Goal: Information Seeking & Learning: Learn about a topic

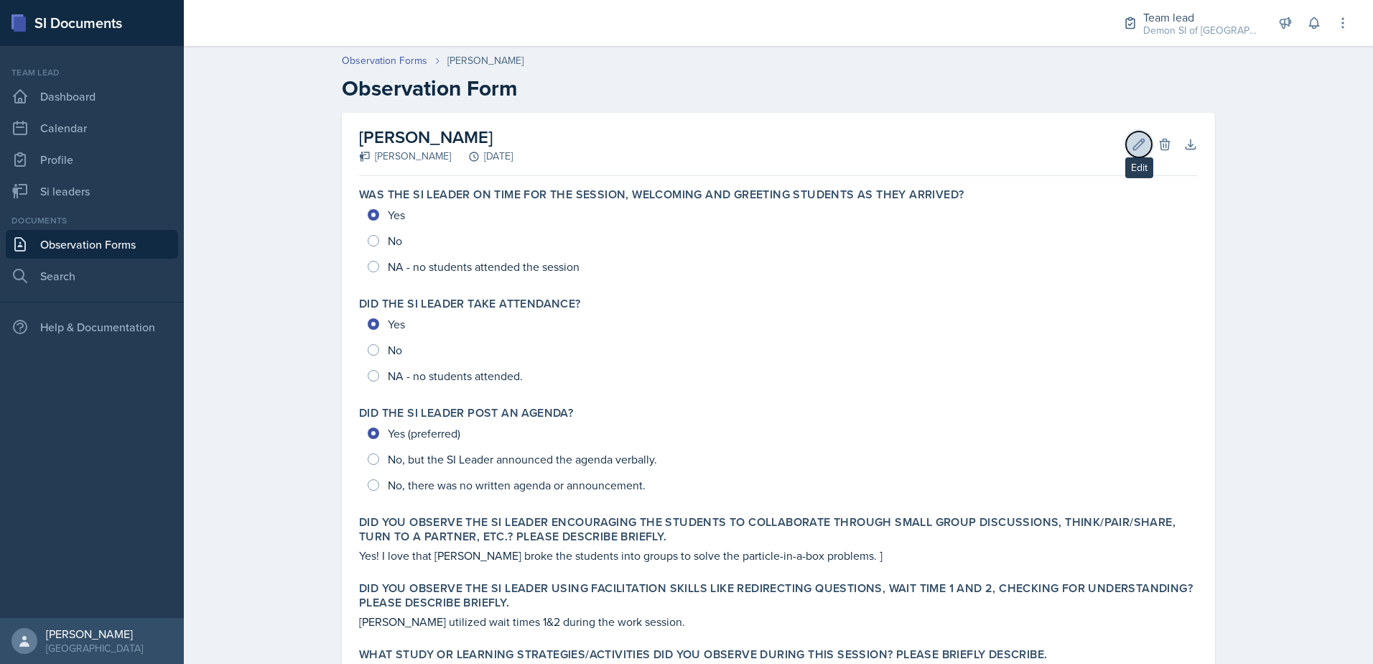
click at [1138, 139] on icon at bounding box center [1139, 144] width 11 height 11
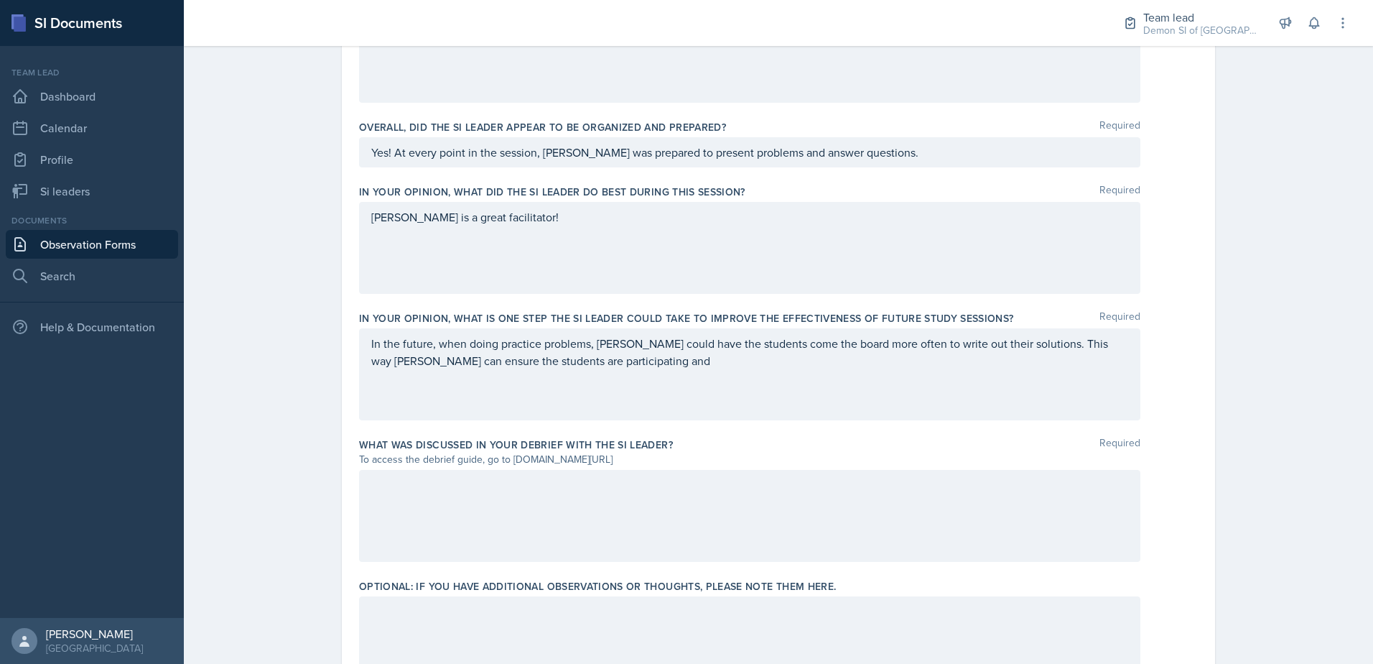
scroll to position [850, 0]
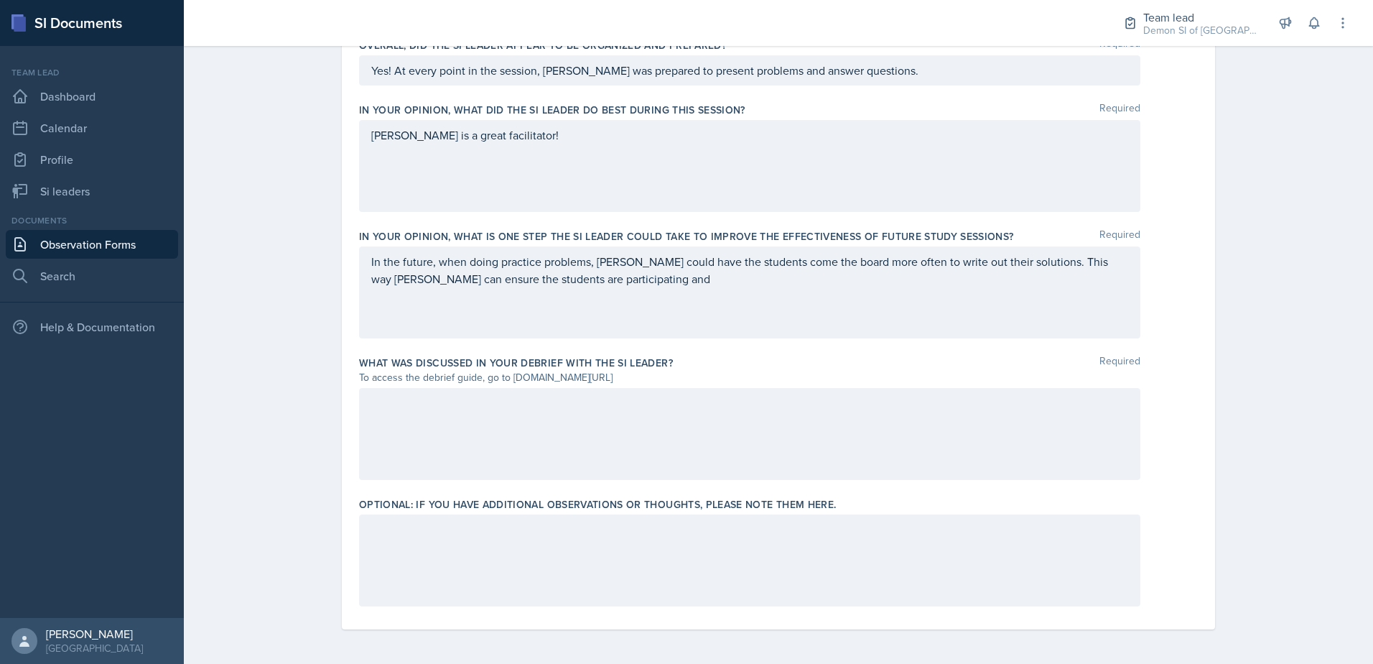
click at [561, 435] on div at bounding box center [749, 434] width 781 height 92
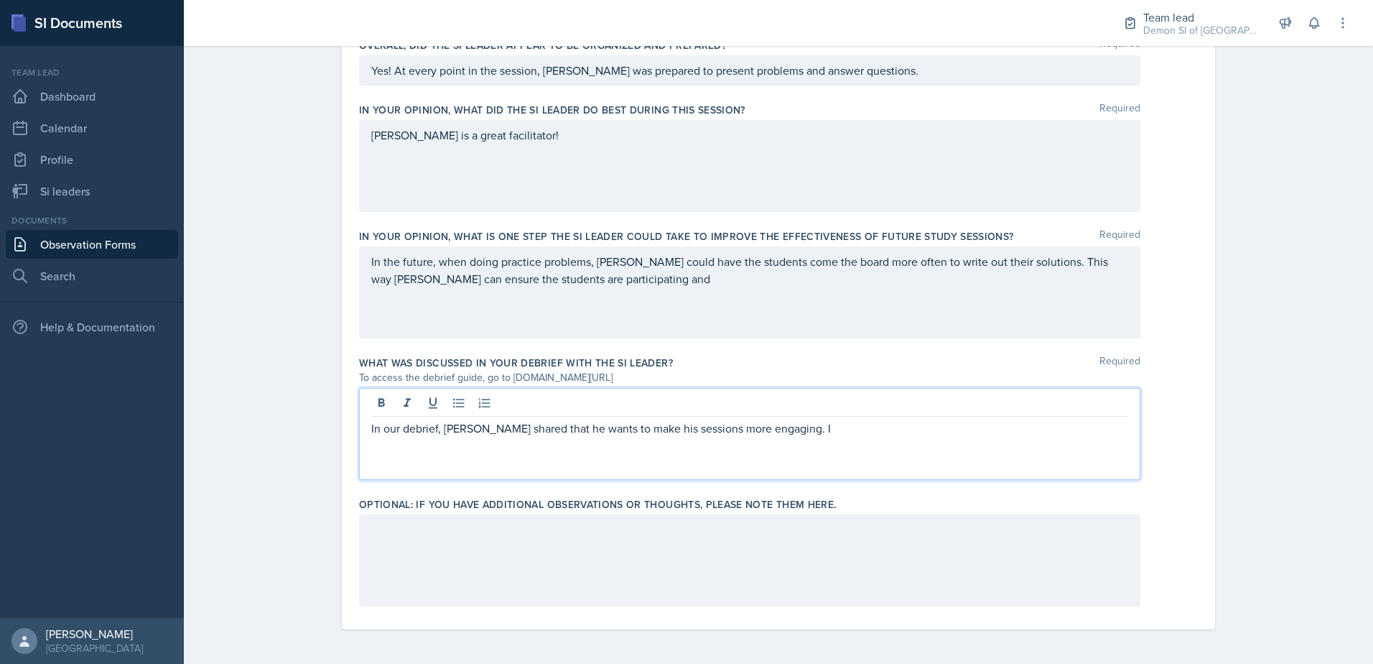
click at [539, 587] on div at bounding box center [749, 560] width 781 height 92
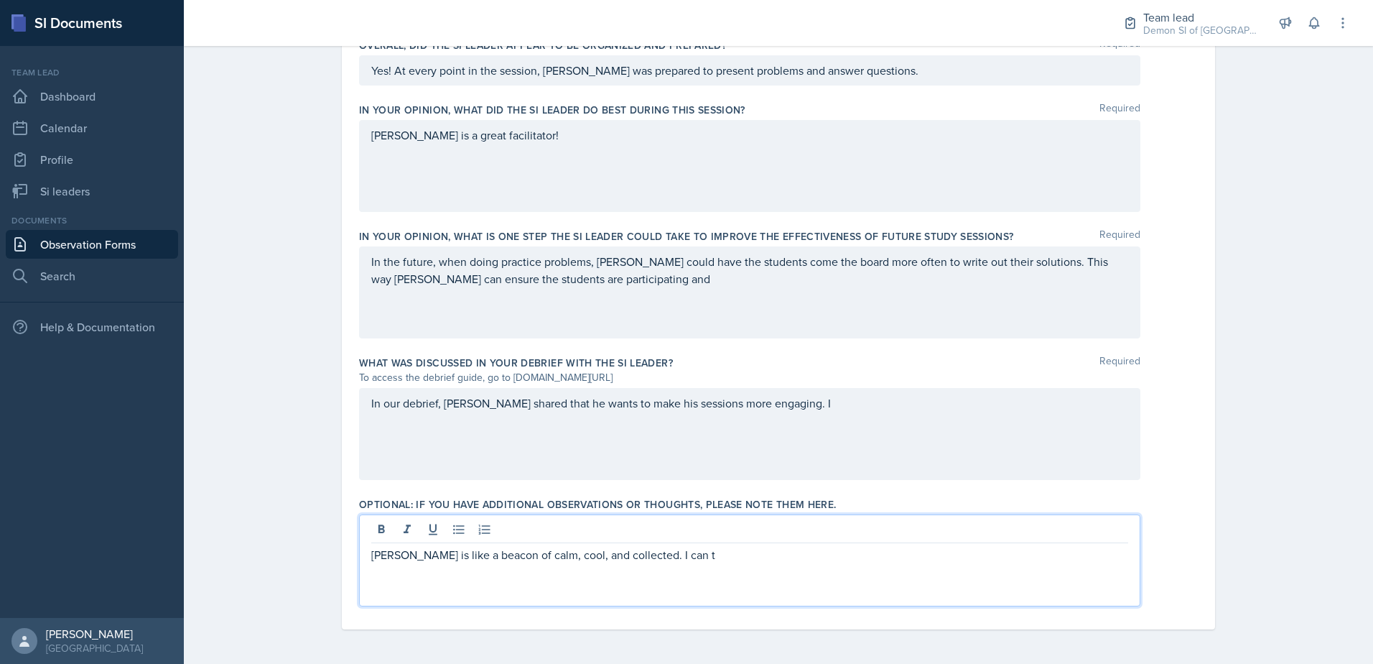
click at [424, 560] on p "[PERSON_NAME] is like a beacon of calm, cool, and collected. I can t" at bounding box center [749, 554] width 757 height 17
click at [595, 458] on div "In our debrief, [PERSON_NAME] shared that he wants to make his sessions more en…" at bounding box center [749, 434] width 781 height 92
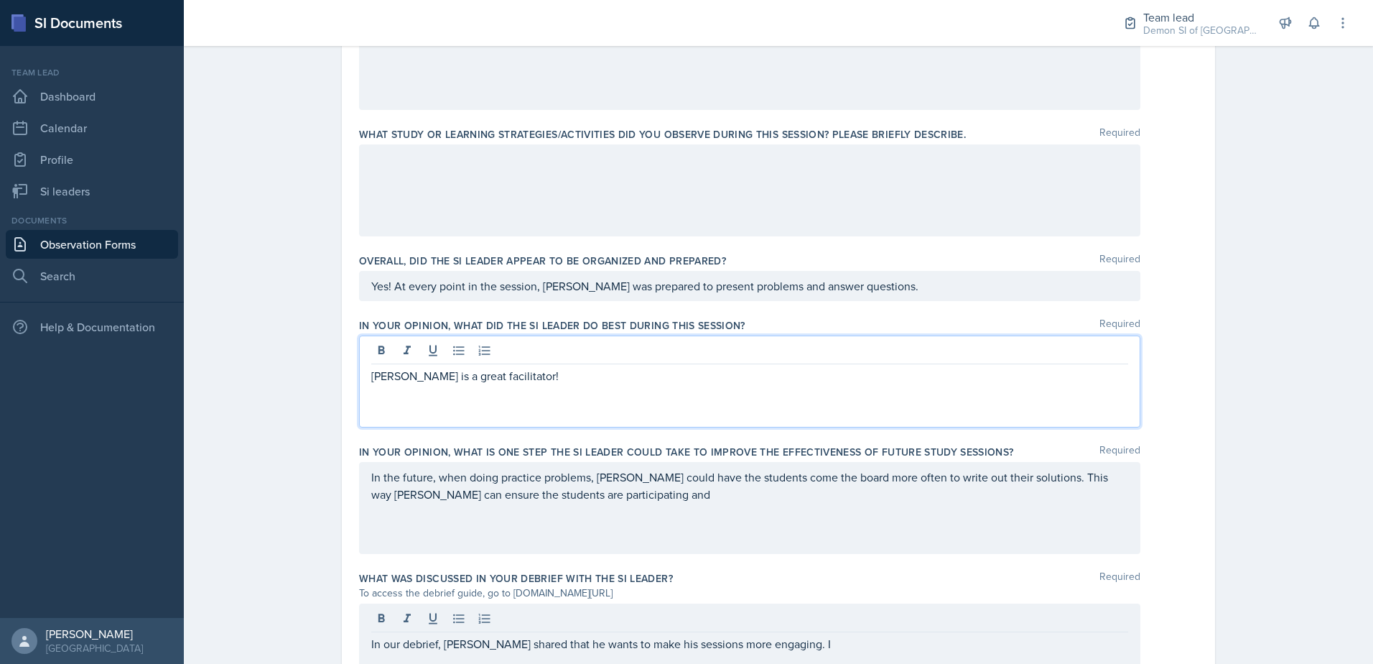
click at [534, 367] on p "[PERSON_NAME] is a great facilitator!" at bounding box center [749, 375] width 757 height 17
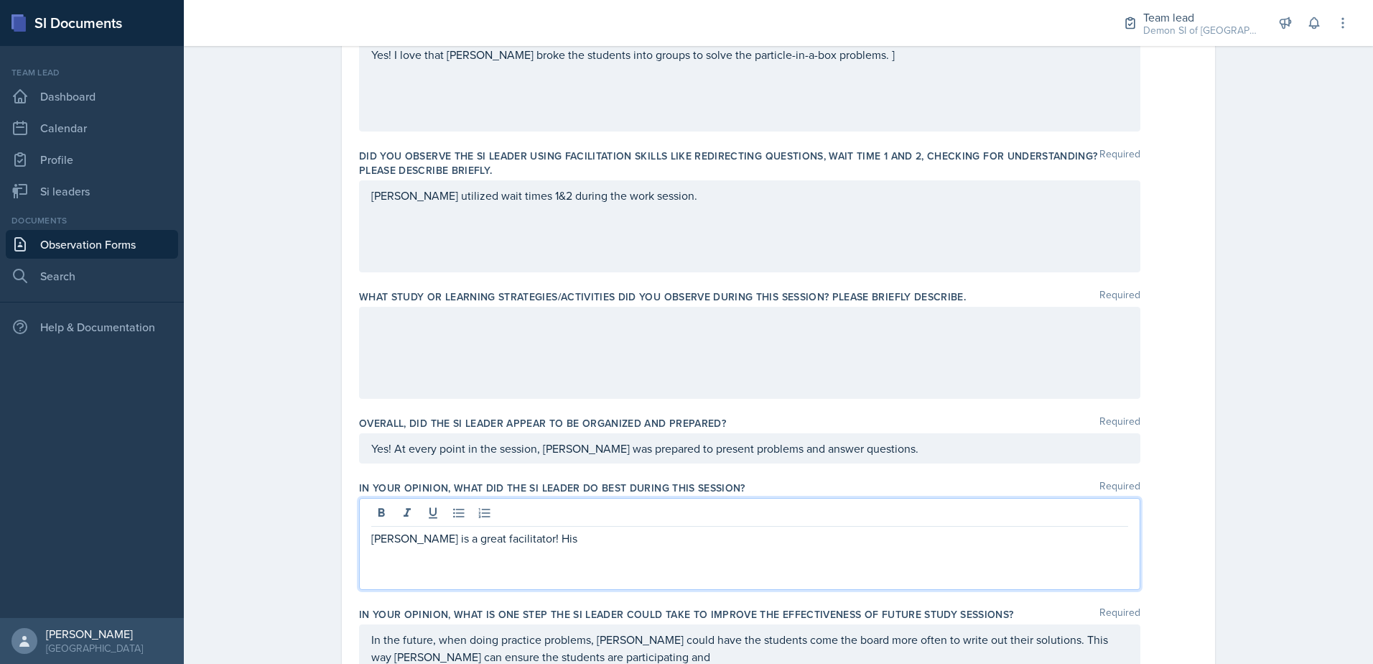
scroll to position [372, 0]
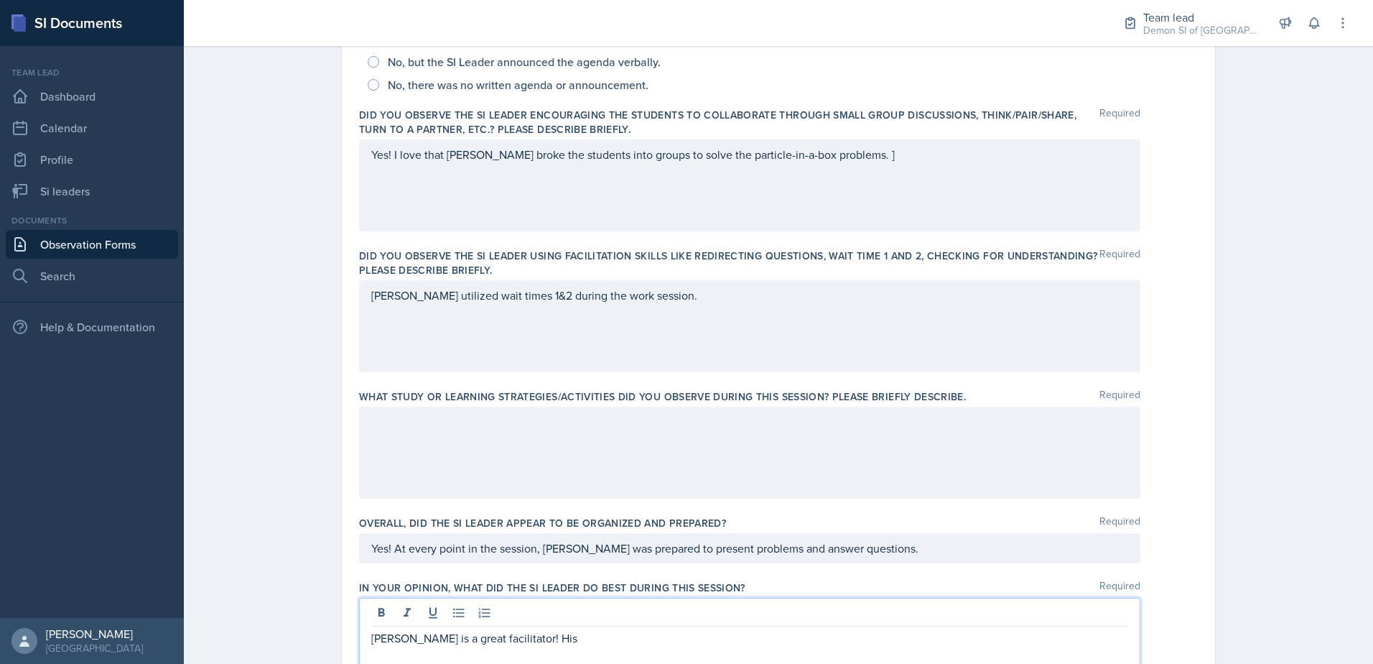
click at [647, 300] on div "[PERSON_NAME] utilized wait times 1&2 during the work session." at bounding box center [749, 326] width 781 height 92
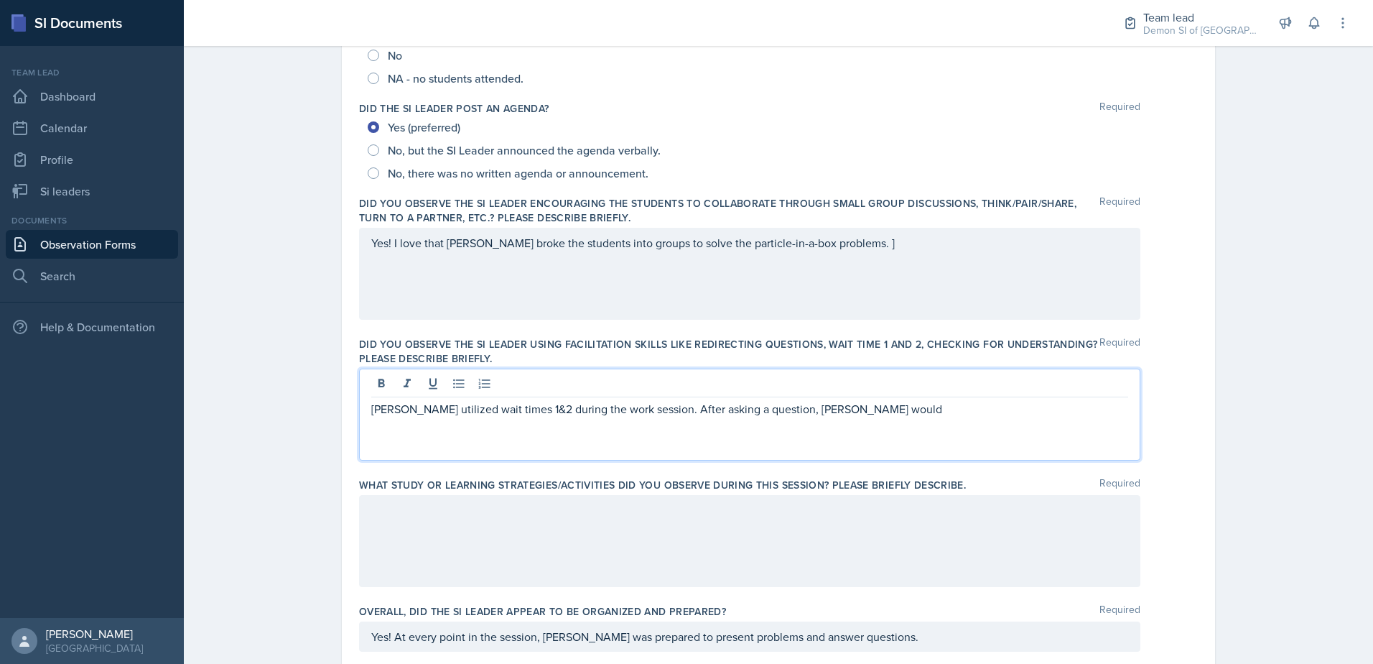
scroll to position [300, 0]
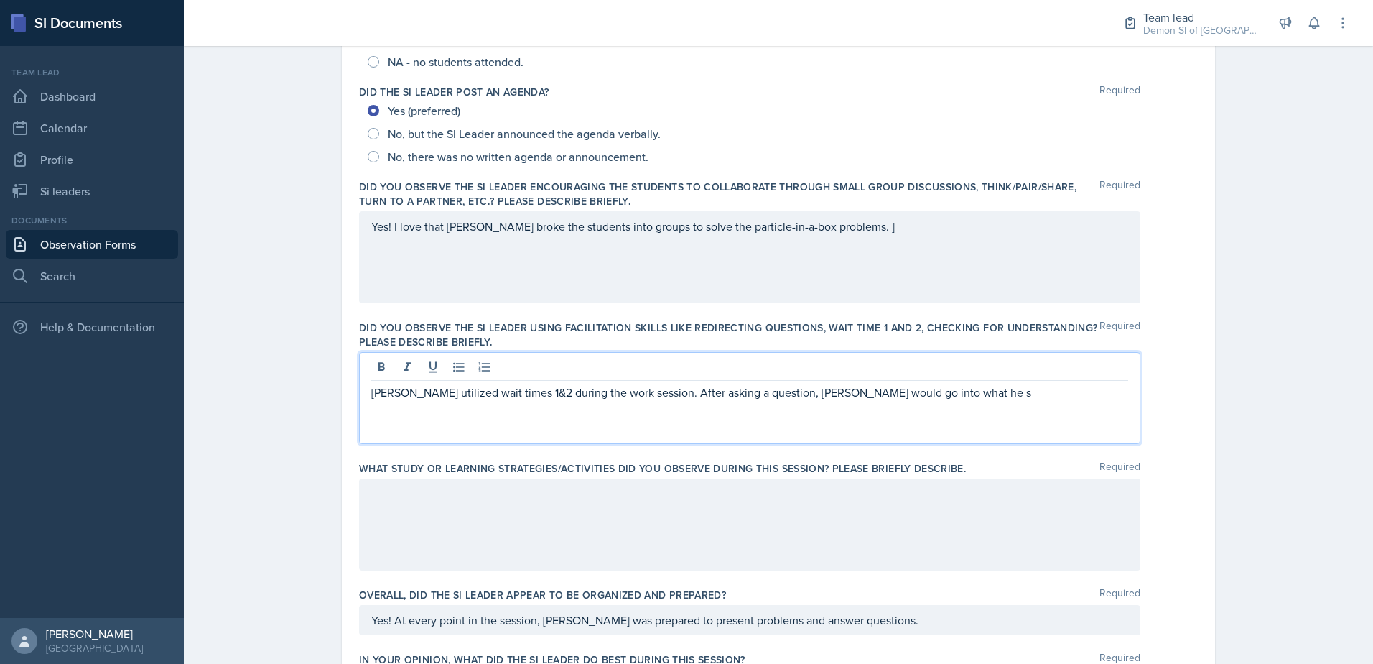
click at [903, 409] on div "[PERSON_NAME] utilized wait times 1&2 during the work session. After asking a q…" at bounding box center [749, 398] width 781 height 92
click at [542, 431] on div "[PERSON_NAME] utilized wait times 1&2 during the work session. After asking a q…" at bounding box center [749, 398] width 781 height 92
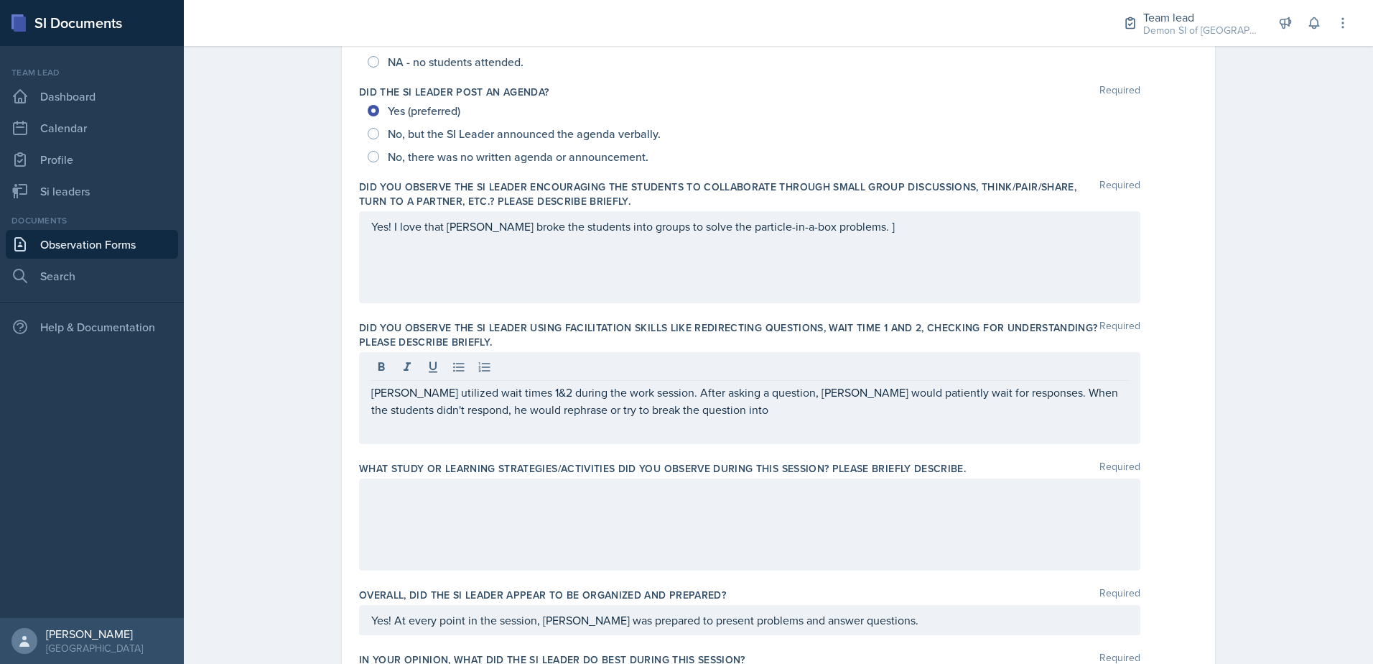
click at [645, 422] on div "[PERSON_NAME] utilized wait times 1&2 during the work session. After asking a q…" at bounding box center [749, 398] width 781 height 92
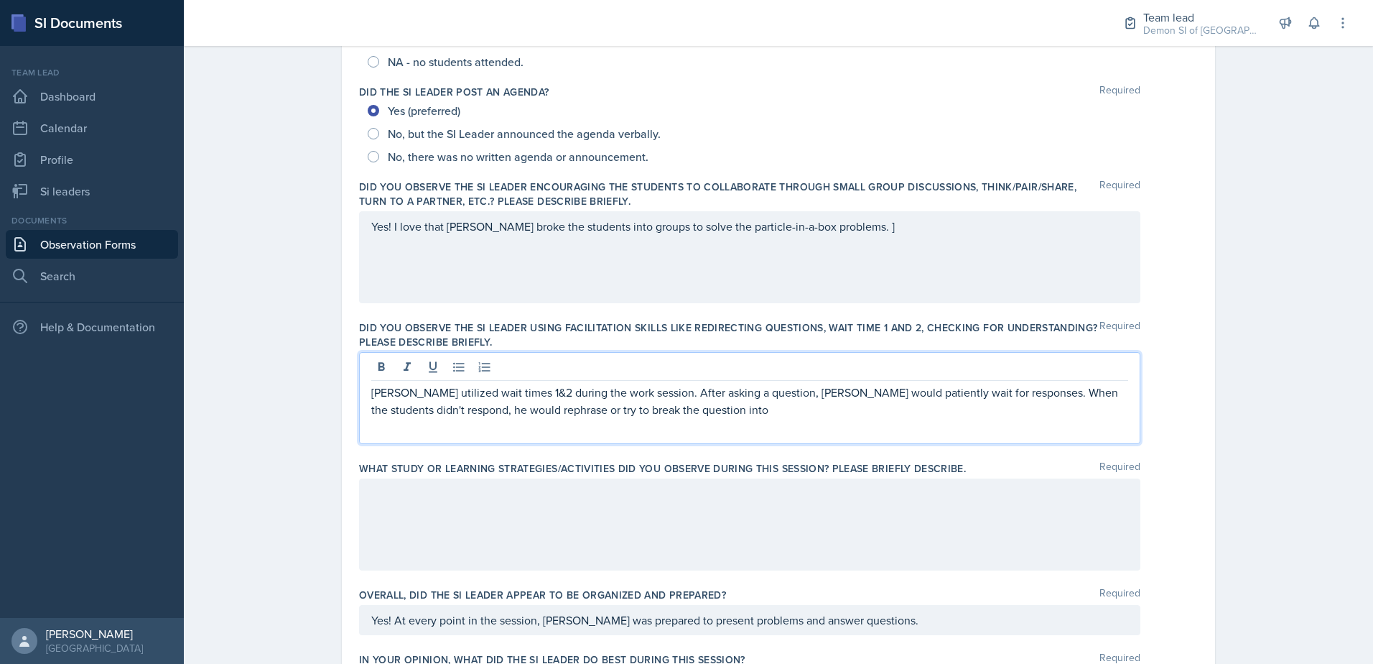
click at [674, 416] on p "[PERSON_NAME] utilized wait times 1&2 during the work session. After asking a q…" at bounding box center [749, 401] width 757 height 34
drag, startPoint x: 651, startPoint y: 408, endPoint x: 702, endPoint y: 410, distance: 51.0
click at [710, 416] on p "[PERSON_NAME] utilized wait times 1&2 during the work session. After asking a q…" at bounding box center [749, 401] width 757 height 34
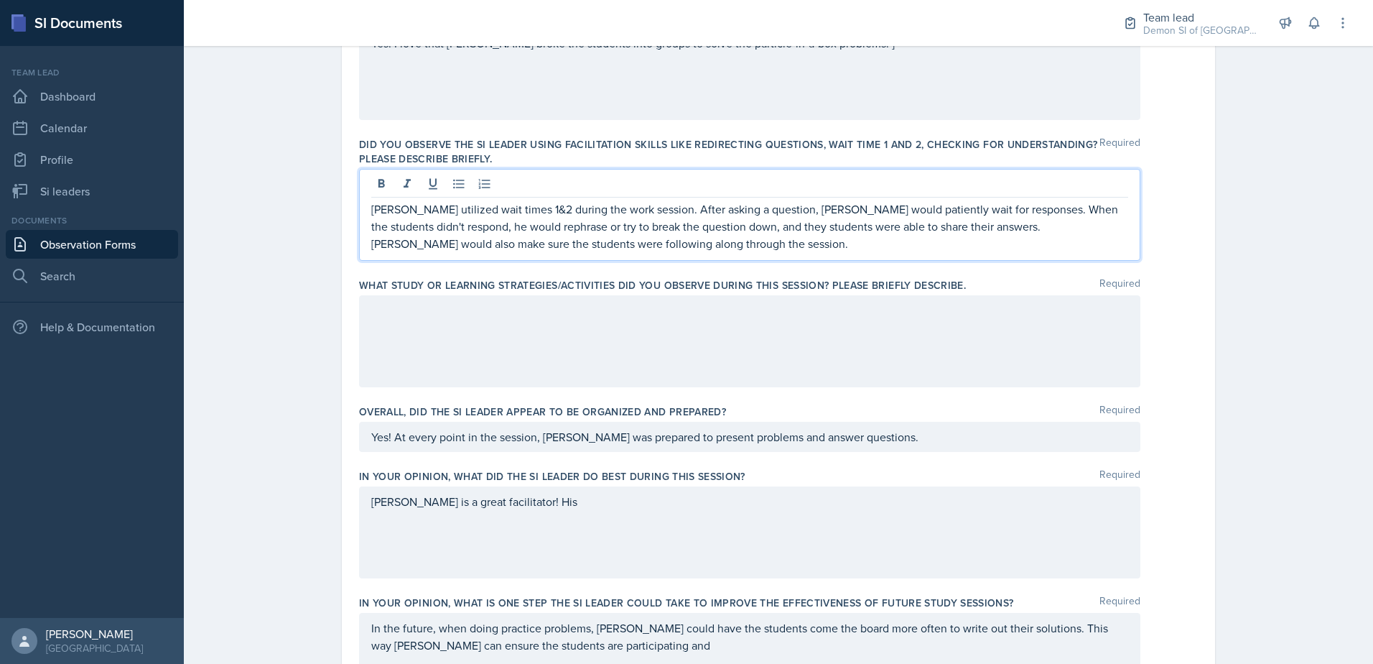
scroll to position [588, 0]
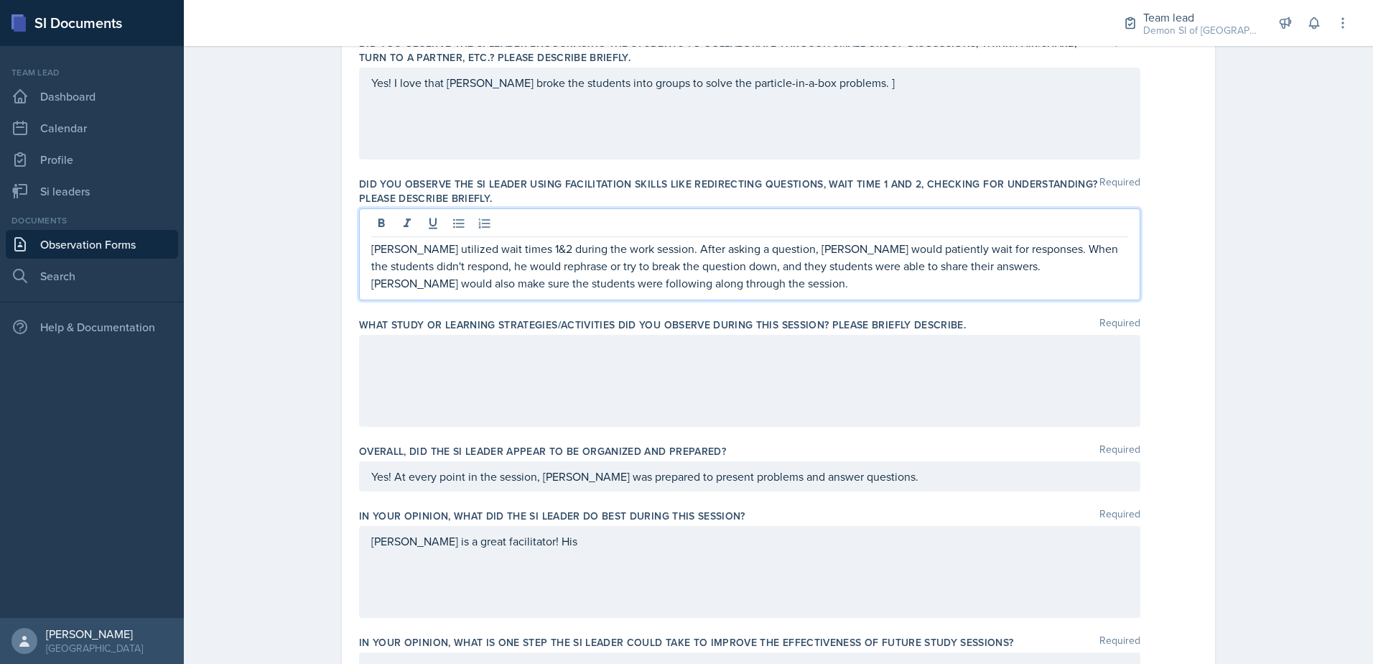
click at [698, 367] on div at bounding box center [749, 381] width 781 height 92
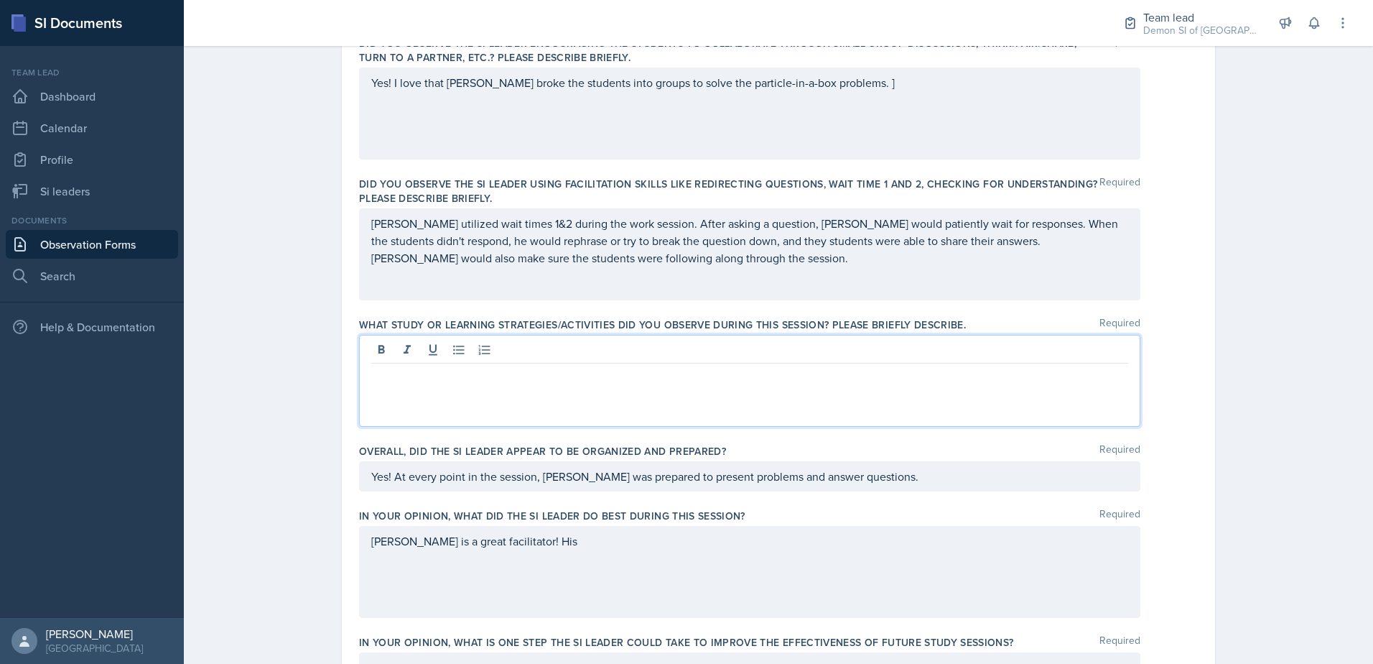
scroll to position [469, 0]
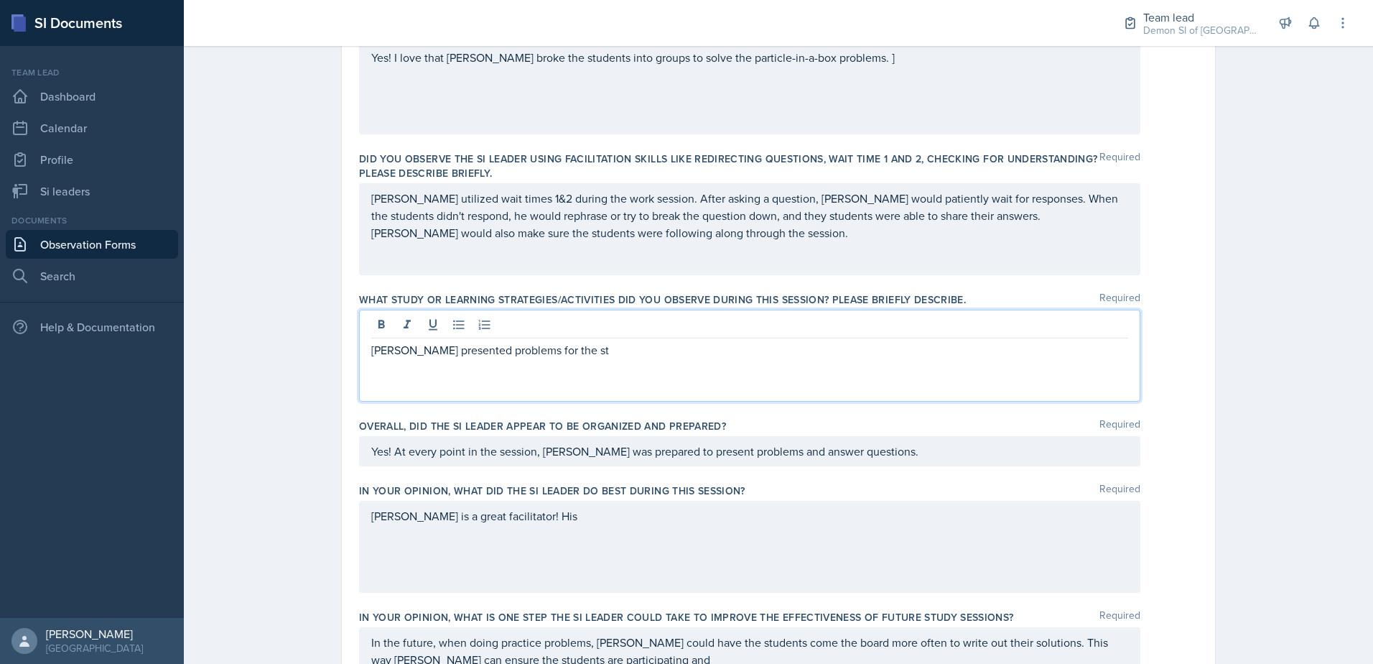
click at [430, 354] on p "[PERSON_NAME] presented problems for the st" at bounding box center [749, 349] width 757 height 17
click at [430, 355] on p "[PERSON_NAME] presented problems for the st" at bounding box center [749, 349] width 757 height 17
click at [631, 357] on p "[PERSON_NAME] wrote problems for the students to complete in groups" at bounding box center [749, 349] width 757 height 17
click at [718, 350] on p "[PERSON_NAME] wrote problems for the students to complete in small groups" at bounding box center [749, 349] width 757 height 17
click at [442, 364] on div "[PERSON_NAME] wrote problems for the students to complete in small groups" at bounding box center [749, 356] width 781 height 92
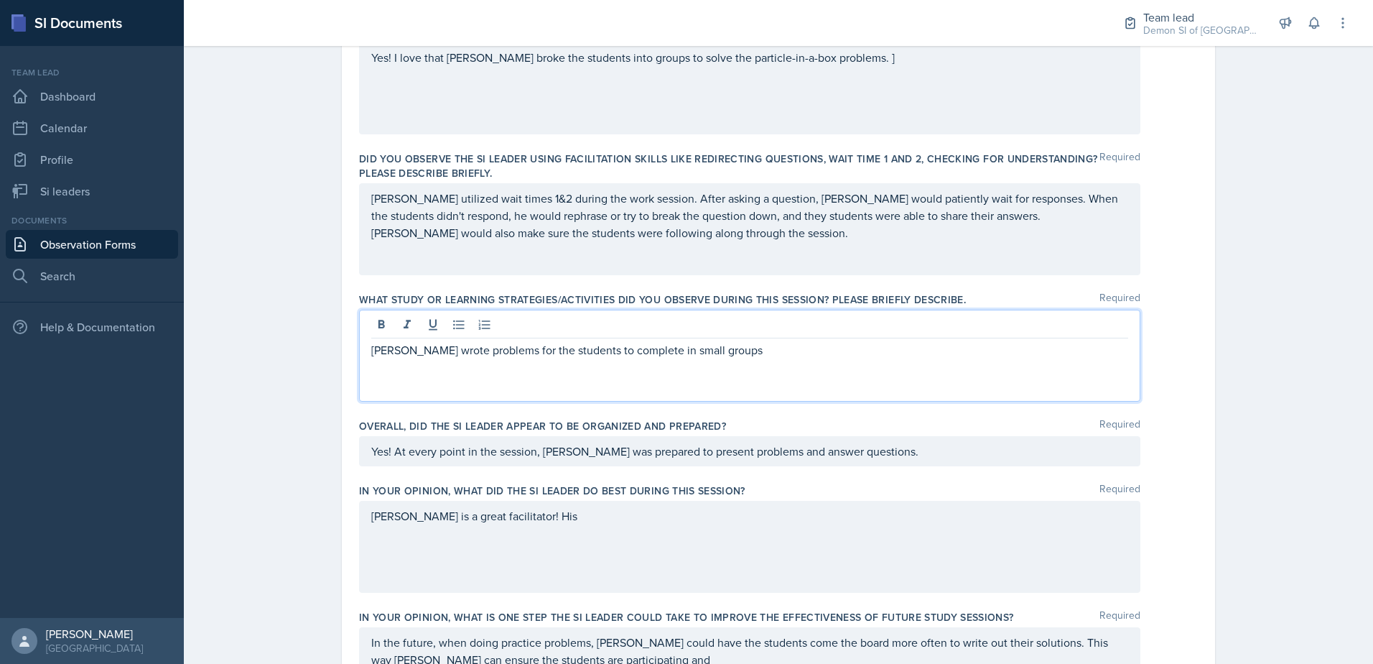
click at [471, 352] on p "[PERSON_NAME] wrote problems for the students to complete in small groups" at bounding box center [749, 349] width 757 height 17
click at [794, 352] on p "[PERSON_NAME] wrote problems on the whiteboard for the students to complete in …" at bounding box center [749, 349] width 757 height 17
click at [873, 354] on p "[PERSON_NAME] wrote problems on the whiteboard for the students to complete in …" at bounding box center [749, 349] width 757 height 17
click at [906, 359] on div "[PERSON_NAME] wrote problems on the whiteboard for the students to complete in …" at bounding box center [749, 356] width 781 height 92
click at [907, 355] on p "[PERSON_NAME] wrote problems on the whiteboard for the students to complete in …" at bounding box center [749, 349] width 757 height 17
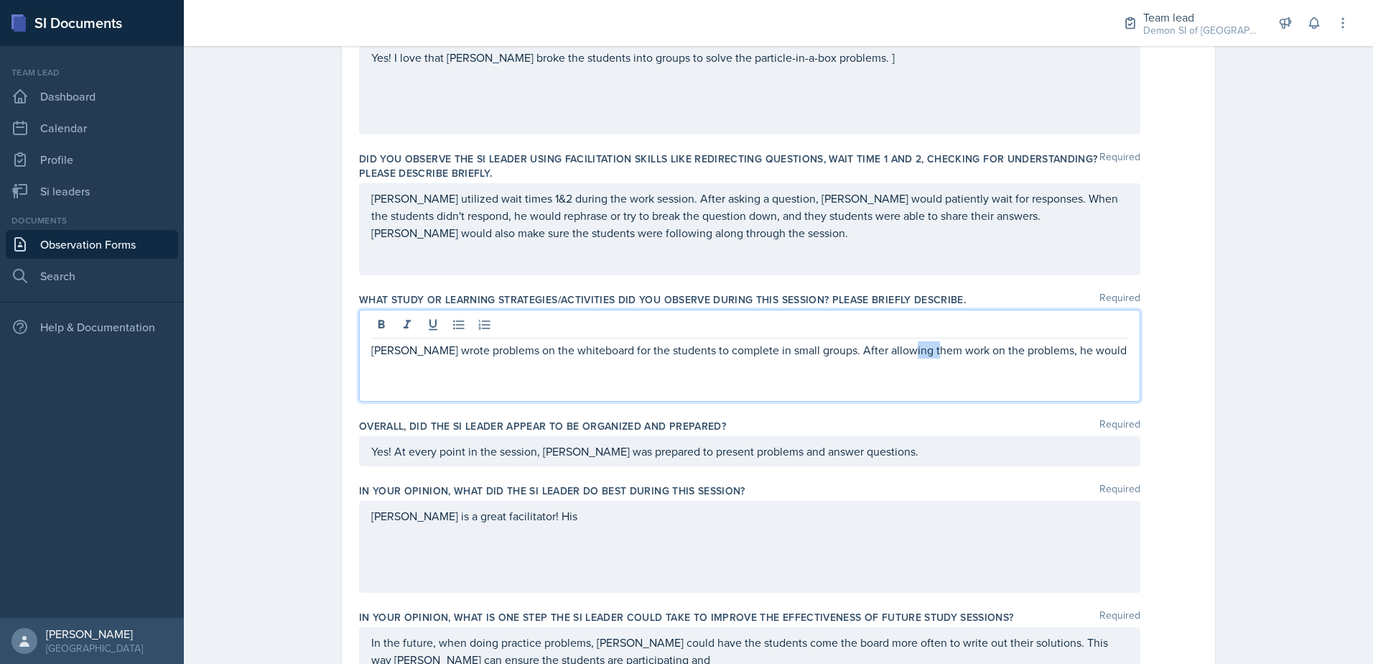
click at [907, 355] on p "[PERSON_NAME] wrote problems on the whiteboard for the students to complete in …" at bounding box center [749, 349] width 757 height 17
click at [1075, 347] on p "[PERSON_NAME] wrote problems on the whiteboard for the students to complete in …" at bounding box center [749, 358] width 757 height 34
drag, startPoint x: 1071, startPoint y: 351, endPoint x: 1106, endPoint y: 356, distance: 35.5
click at [1106, 356] on p "[PERSON_NAME] wrote problems on the whiteboard for the students to complete in …" at bounding box center [749, 358] width 757 height 34
drag, startPoint x: 420, startPoint y: 369, endPoint x: 524, endPoint y: 375, distance: 103.6
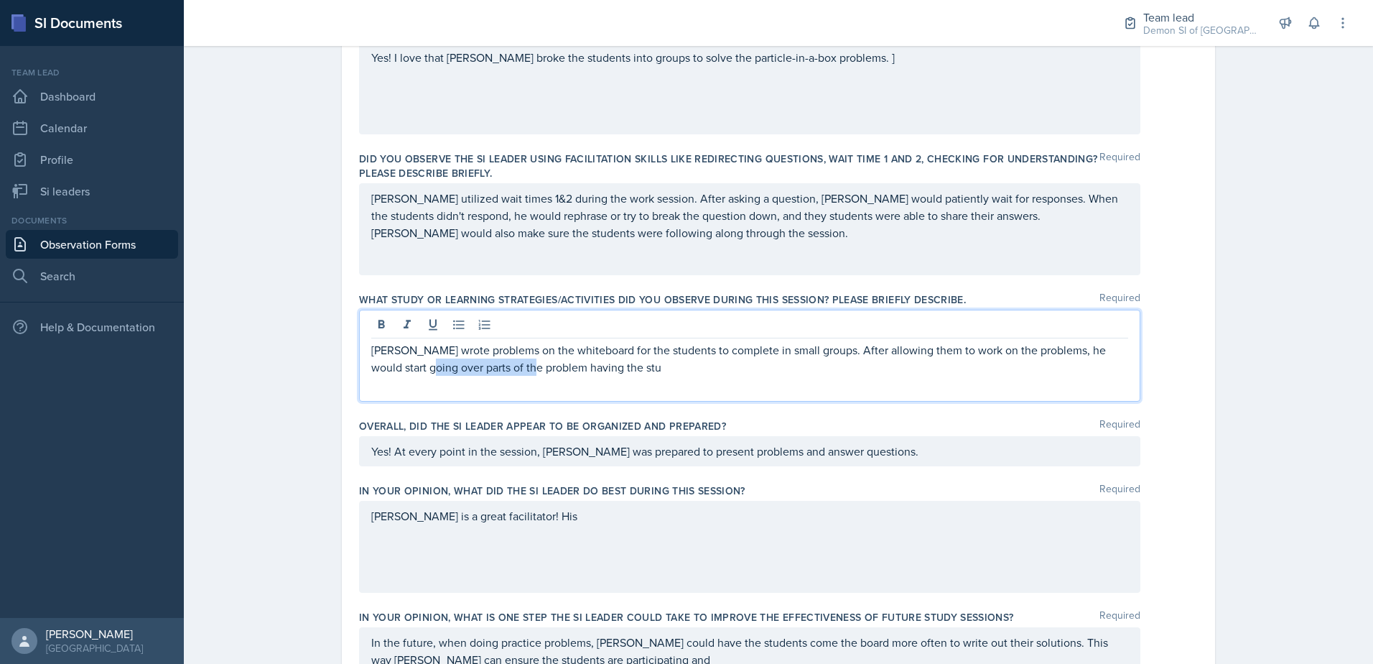
click at [524, 375] on p "[PERSON_NAME] wrote problems on the whiteboard for the students to complete in …" at bounding box center [749, 358] width 757 height 34
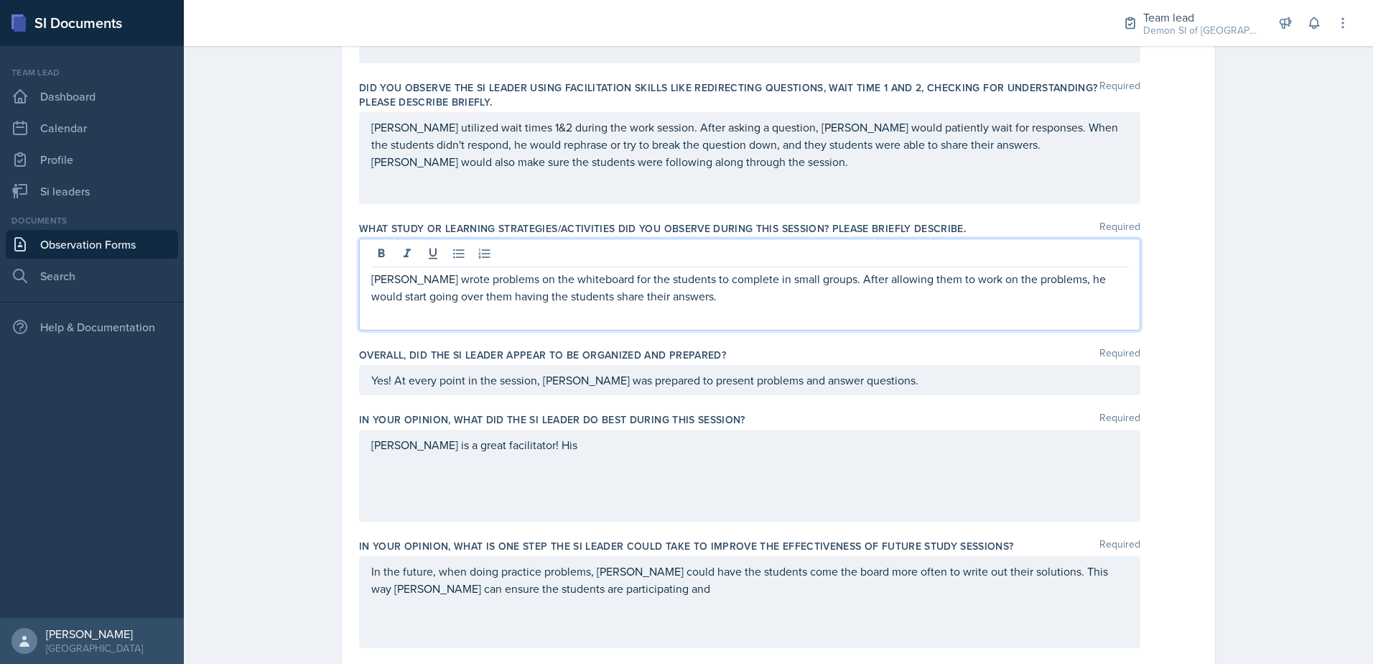
scroll to position [541, 0]
click at [539, 453] on div "[PERSON_NAME] is a great facilitator! His" at bounding box center [749, 475] width 781 height 92
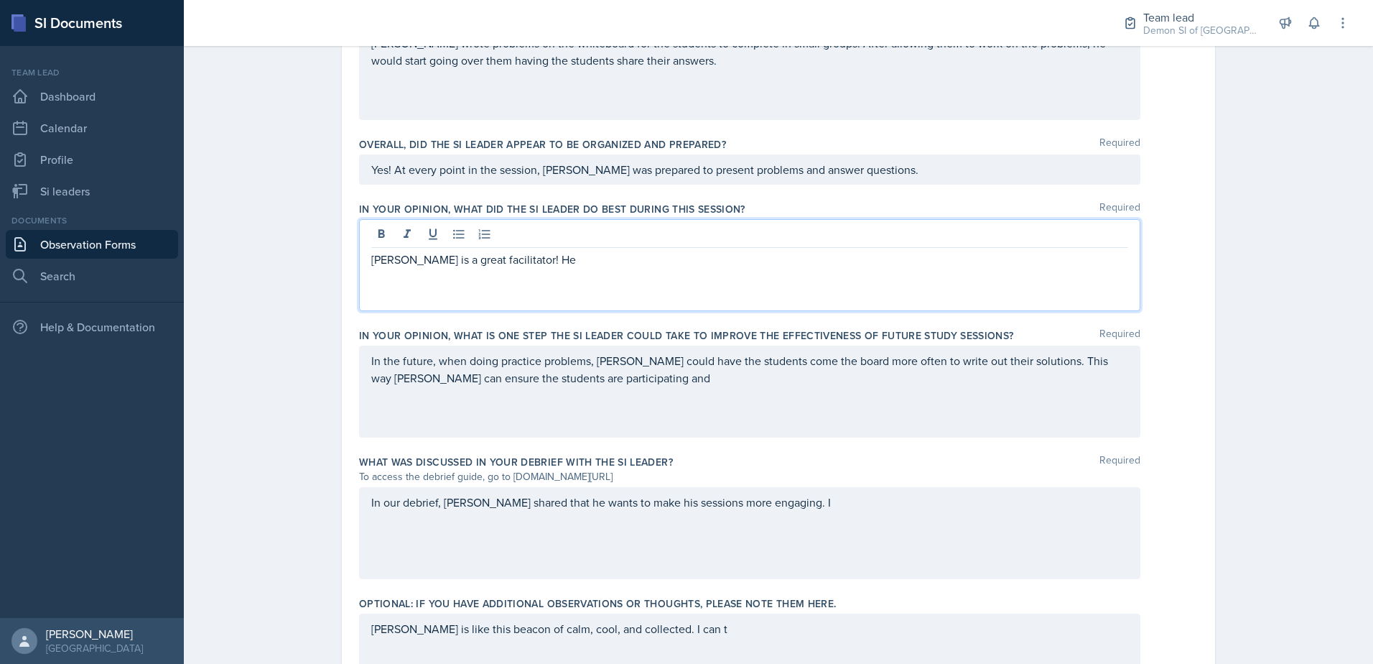
scroll to position [781, 0]
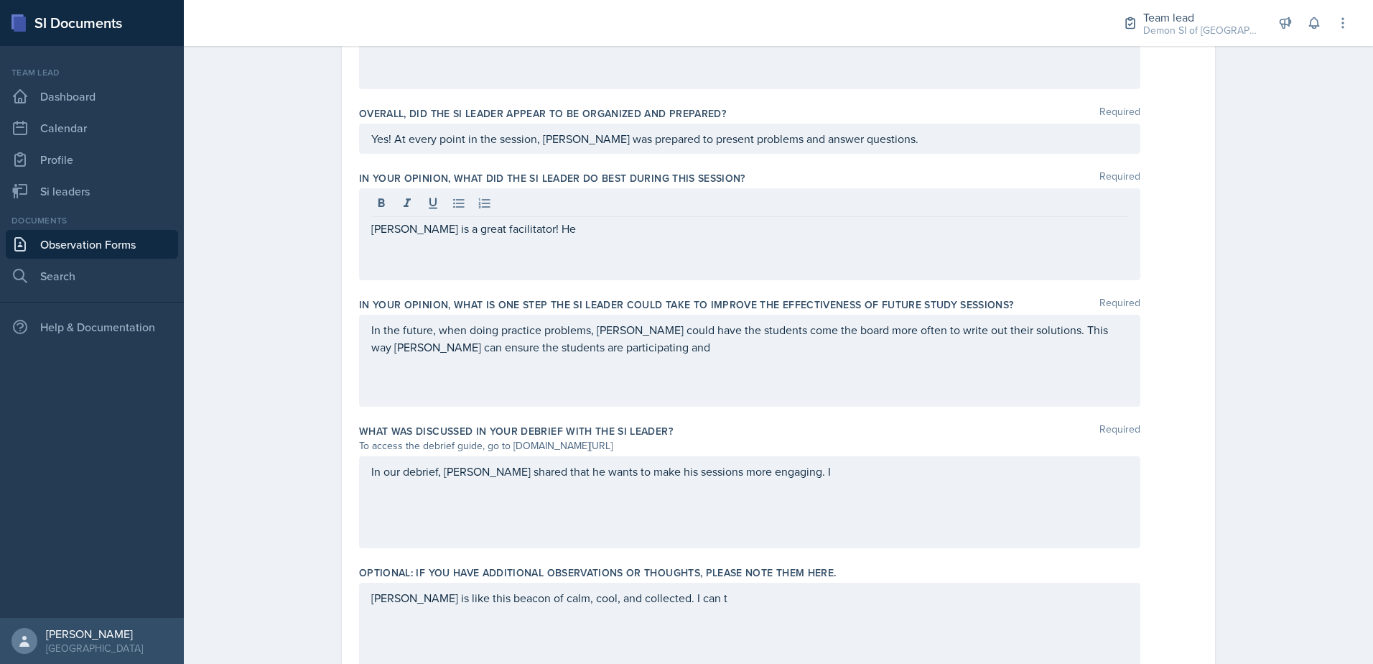
click at [585, 356] on div "In the future, when doing practice problems, [PERSON_NAME] could have the stude…" at bounding box center [749, 361] width 781 height 92
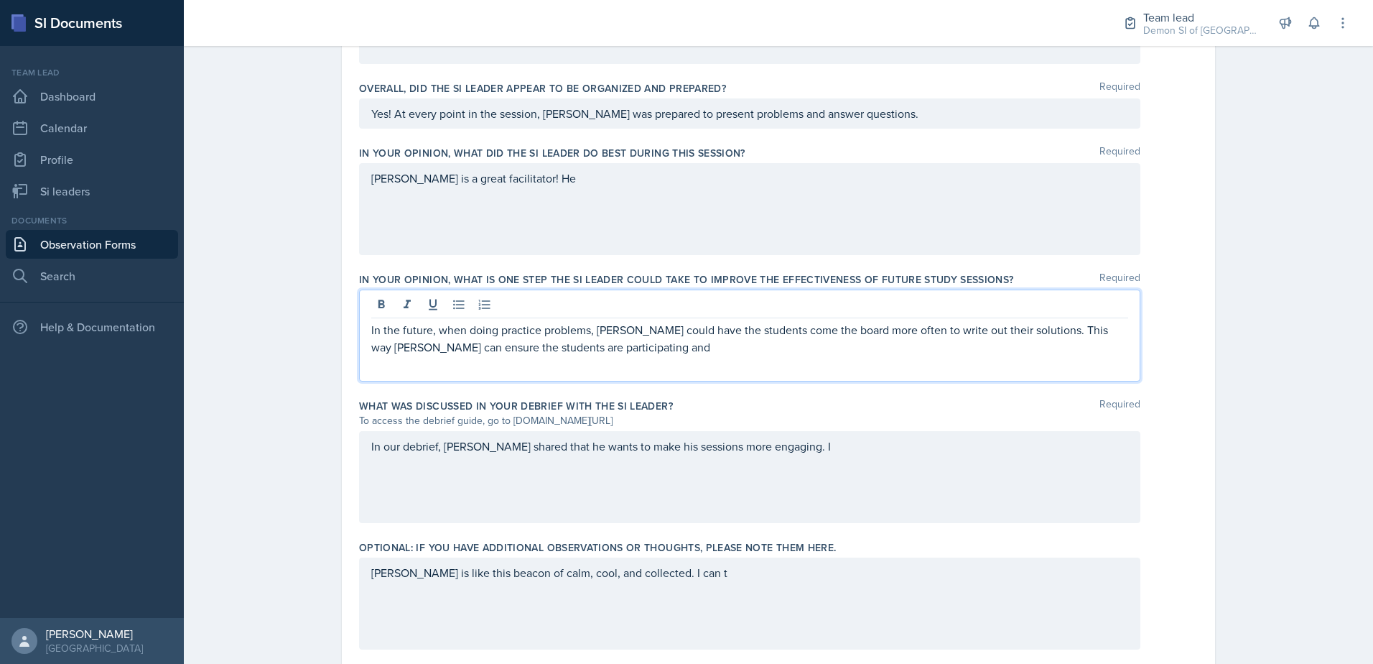
click at [580, 348] on p "In the future, when doing practice problems, [PERSON_NAME] could have the stude…" at bounding box center [749, 338] width 757 height 34
click at [769, 470] on div "In our debrief, [PERSON_NAME] shared that he wants to make his sessions more en…" at bounding box center [749, 477] width 781 height 92
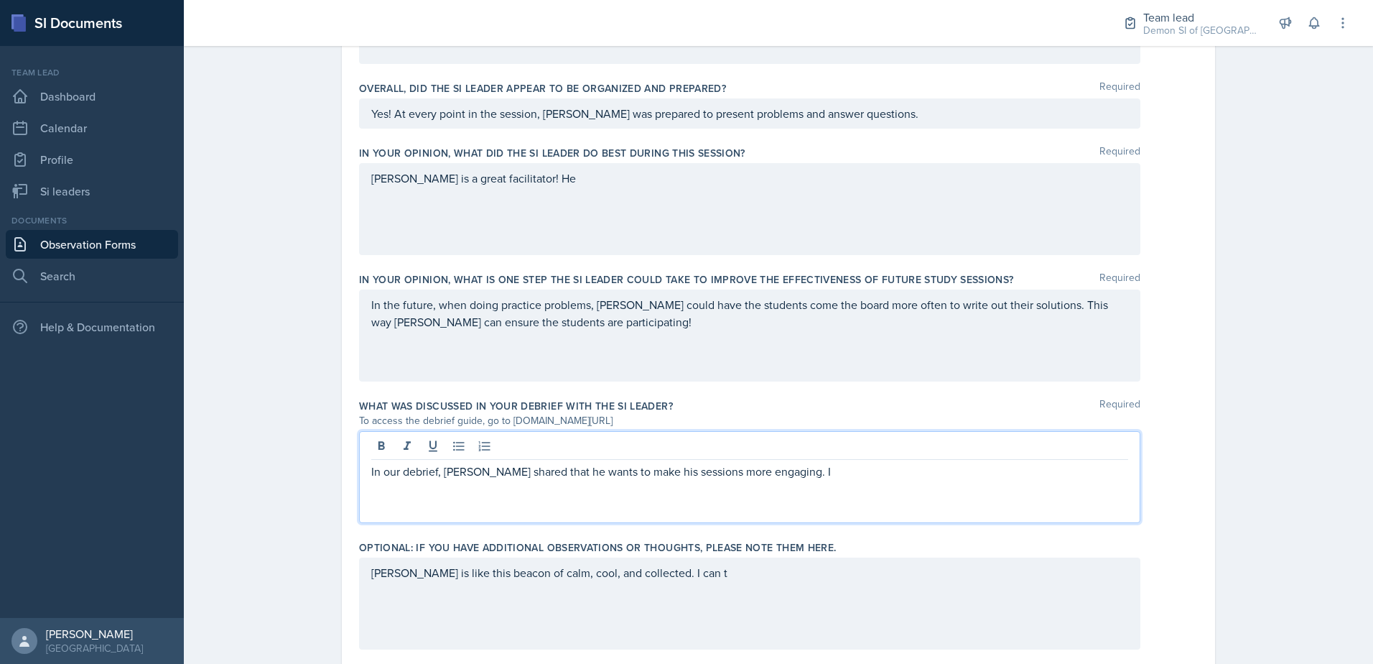
scroll to position [832, 0]
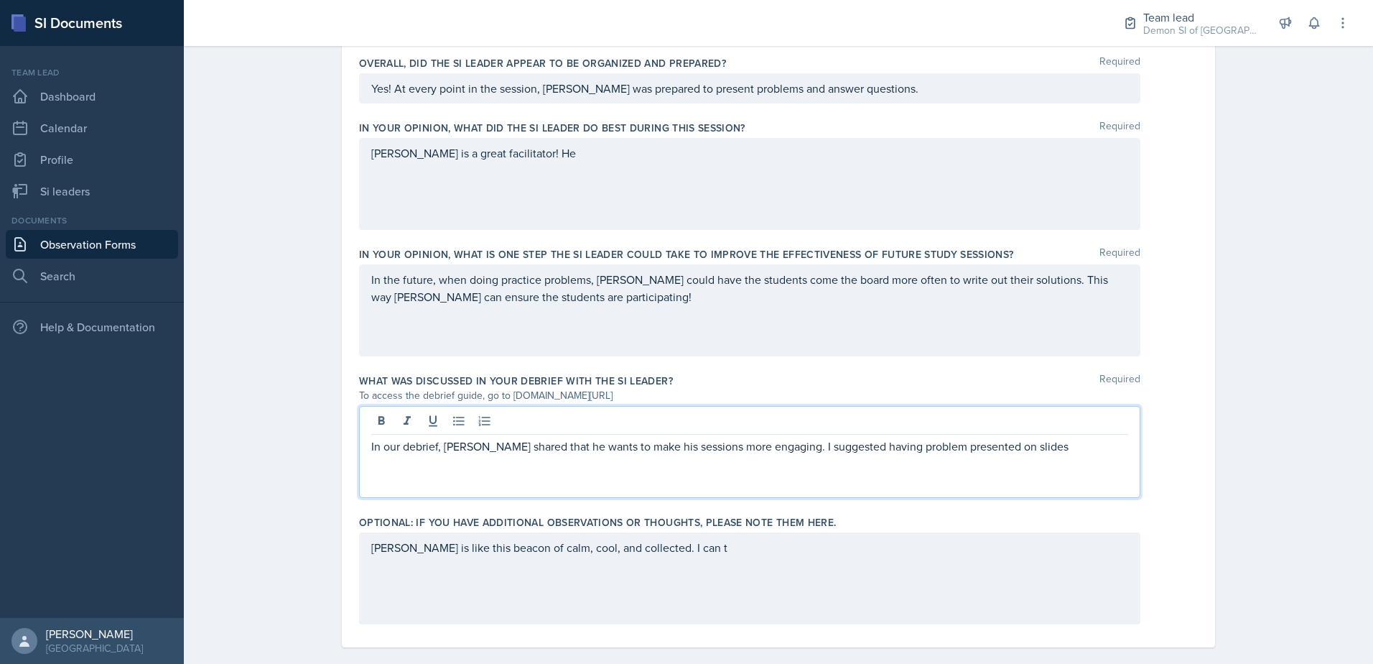
click at [866, 301] on p "In the future, when doing practice problems, [PERSON_NAME] could have the stude…" at bounding box center [749, 288] width 757 height 34
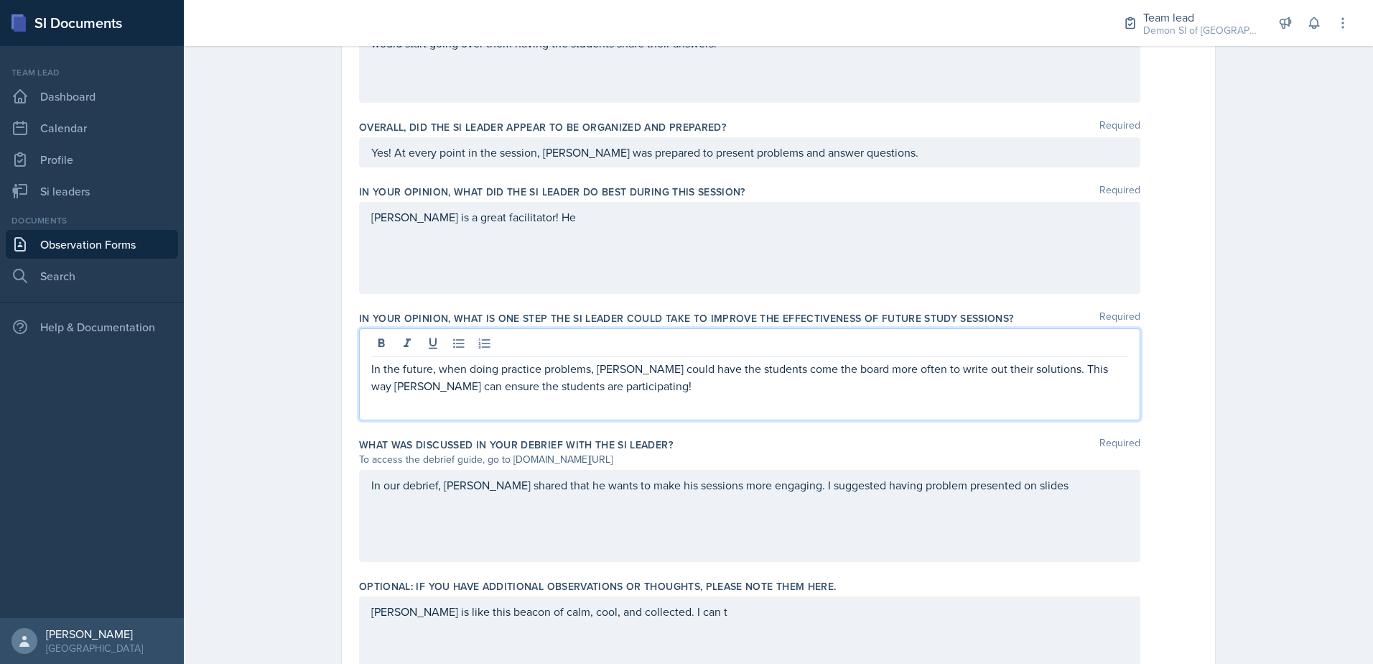
scroll to position [850, 0]
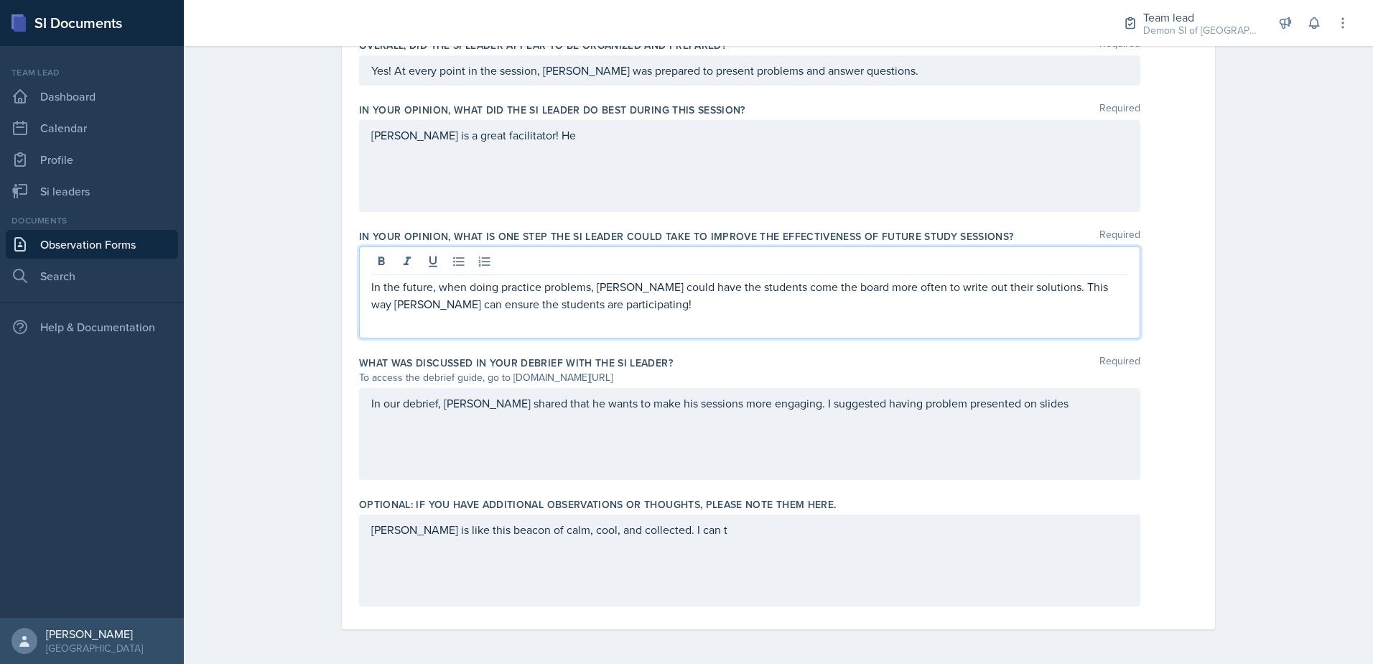
click at [1024, 443] on div "In our debrief, [PERSON_NAME] shared that he wants to make his sessions more en…" at bounding box center [749, 434] width 781 height 92
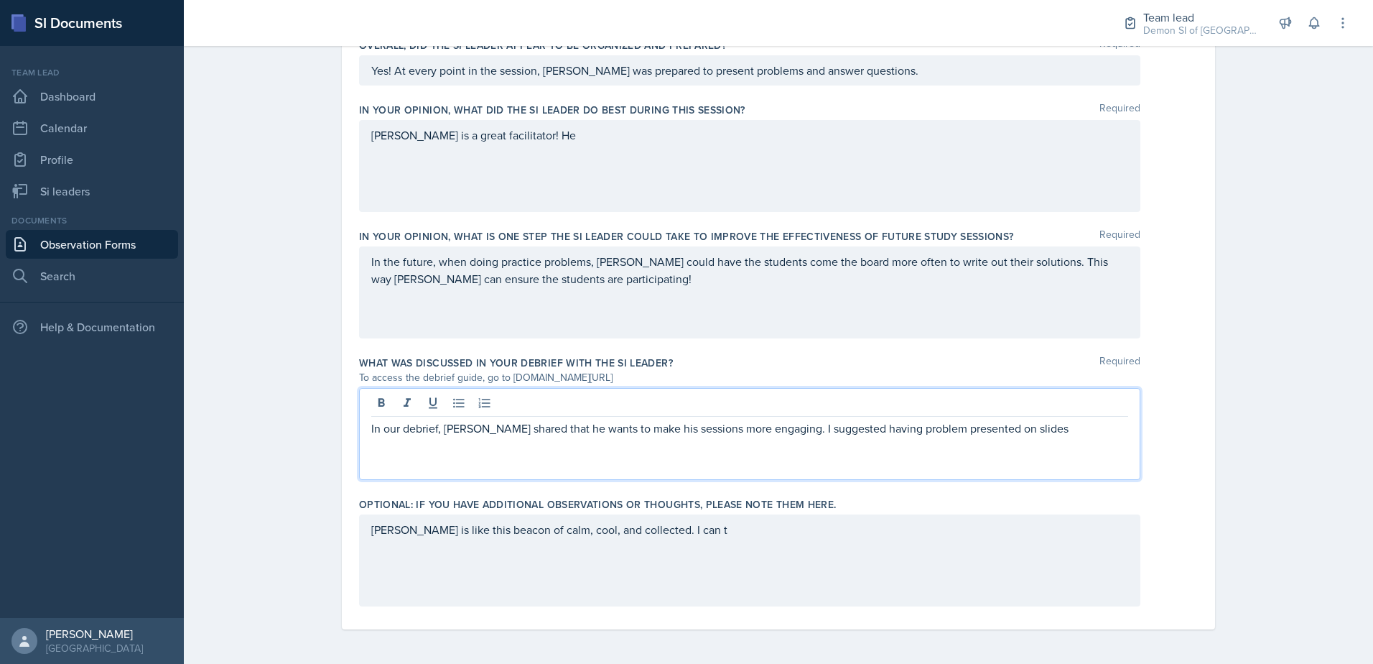
click at [908, 424] on p "In our debrief, [PERSON_NAME] shared that he wants to make his sessions more en…" at bounding box center [749, 427] width 757 height 17
click at [691, 461] on div "In our debrief, [PERSON_NAME] shared that he wants to make his sessions more en…" at bounding box center [749, 434] width 781 height 92
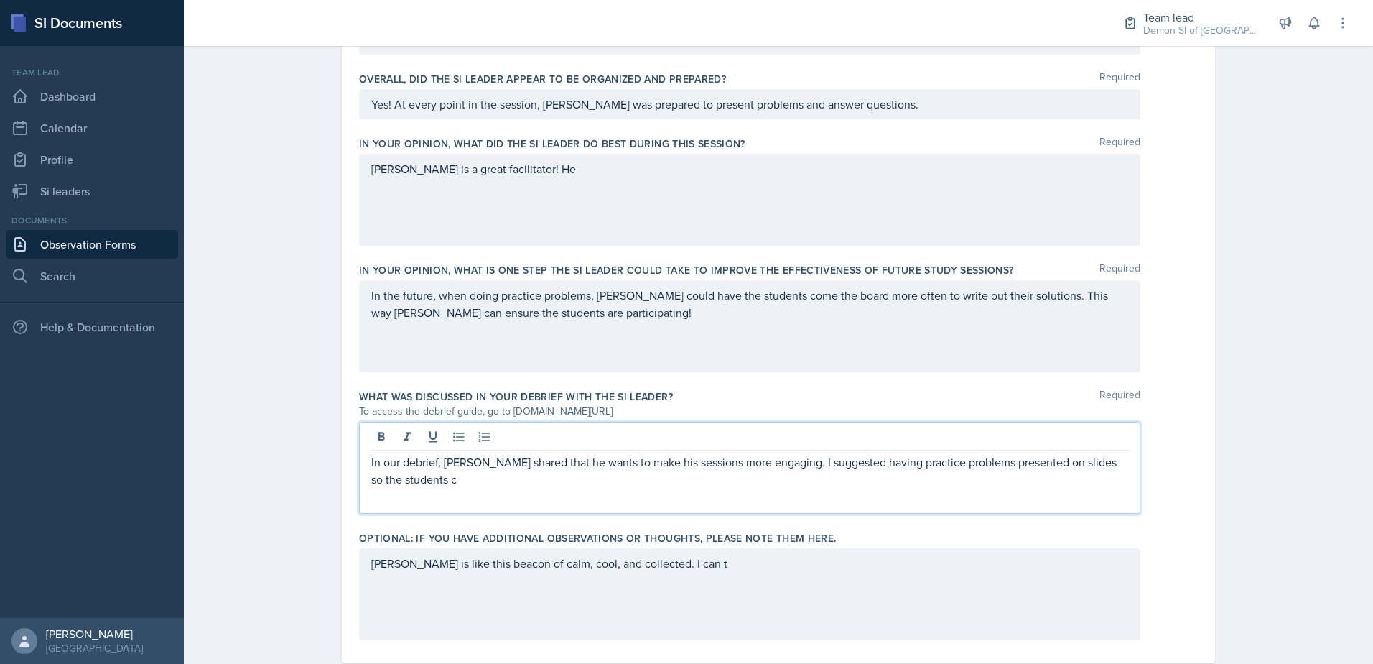
scroll to position [815, 0]
click at [1021, 473] on p "In our debrief, [PERSON_NAME] shared that he wants to make his sessions more en…" at bounding box center [749, 471] width 757 height 34
click at [1028, 469] on p "In our debrief, [PERSON_NAME] shared that he wants to make his sessions more en…" at bounding box center [749, 471] width 757 height 34
click at [489, 479] on p "In our debrief, [PERSON_NAME] shared that he wants to make his sessions more en…" at bounding box center [749, 471] width 757 height 34
click at [871, 470] on p "In our debrief, [PERSON_NAME] shared that he wants to make his sessions more en…" at bounding box center [749, 471] width 757 height 34
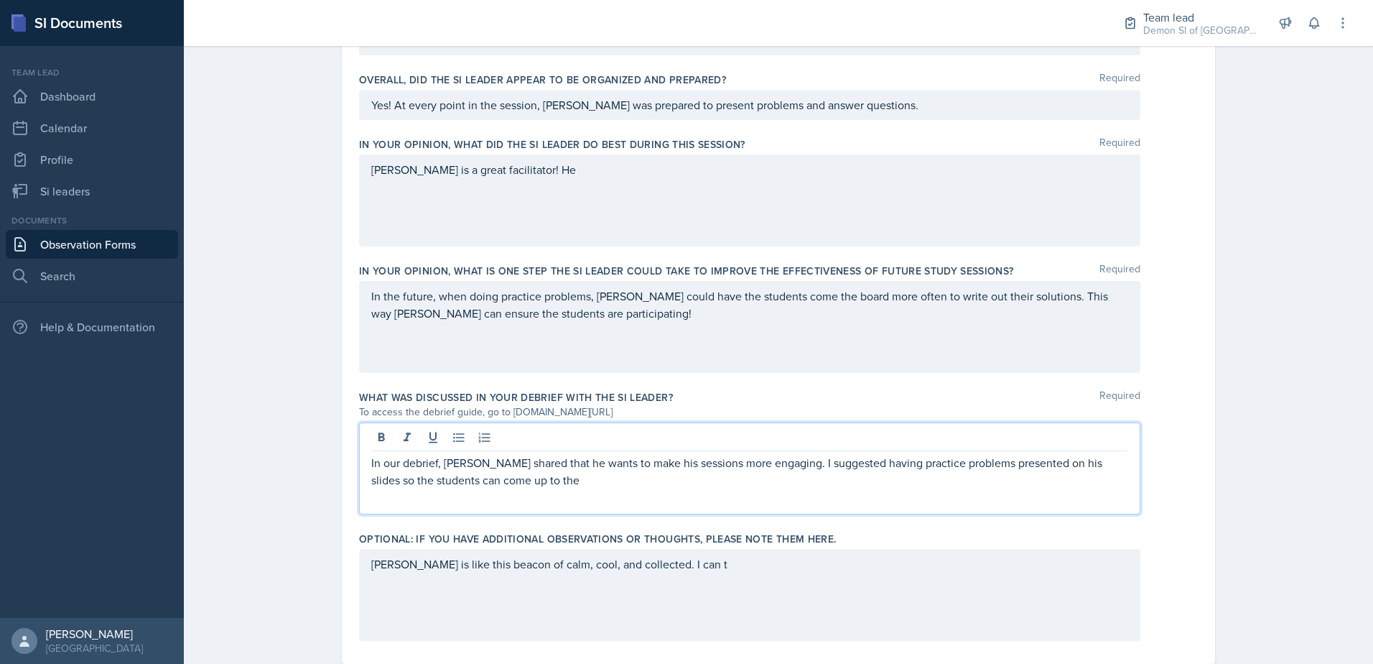
click at [864, 469] on p "In our debrief, [PERSON_NAME] shared that he wants to make his sessions more en…" at bounding box center [749, 471] width 757 height 34
click at [532, 179] on div "[PERSON_NAME] is a great facilitator! He" at bounding box center [749, 200] width 781 height 92
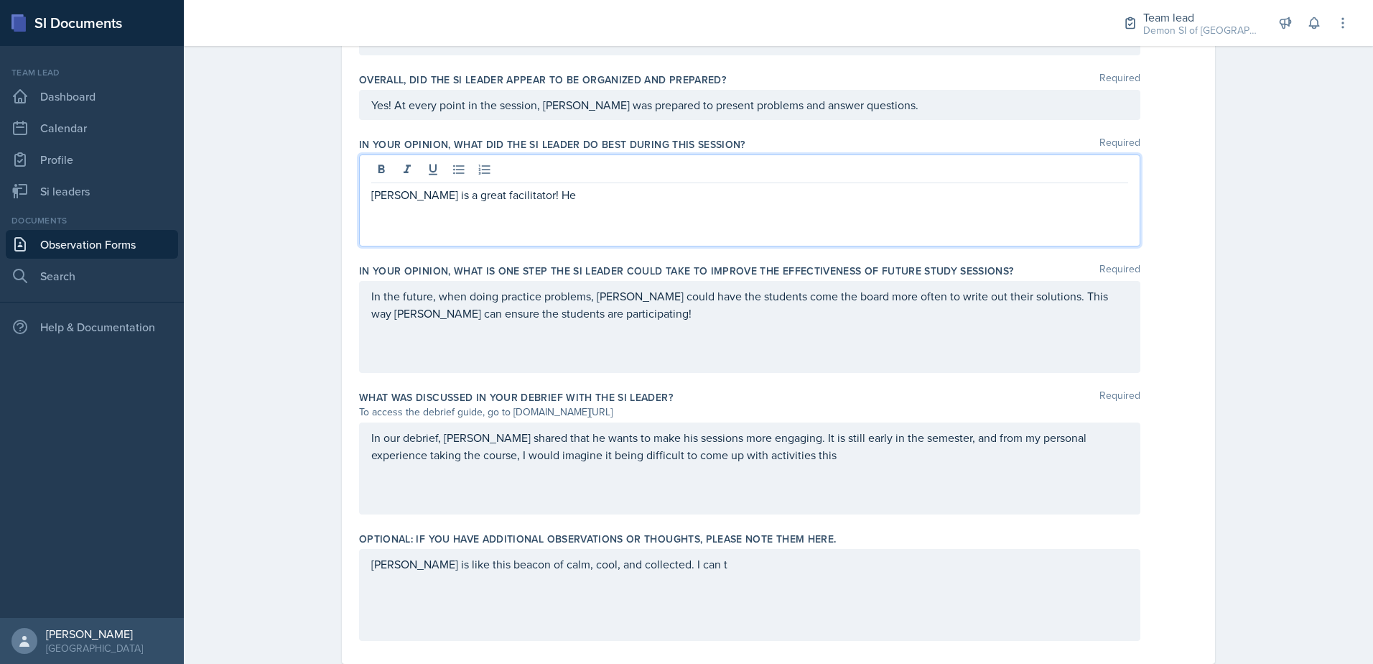
scroll to position [840, 0]
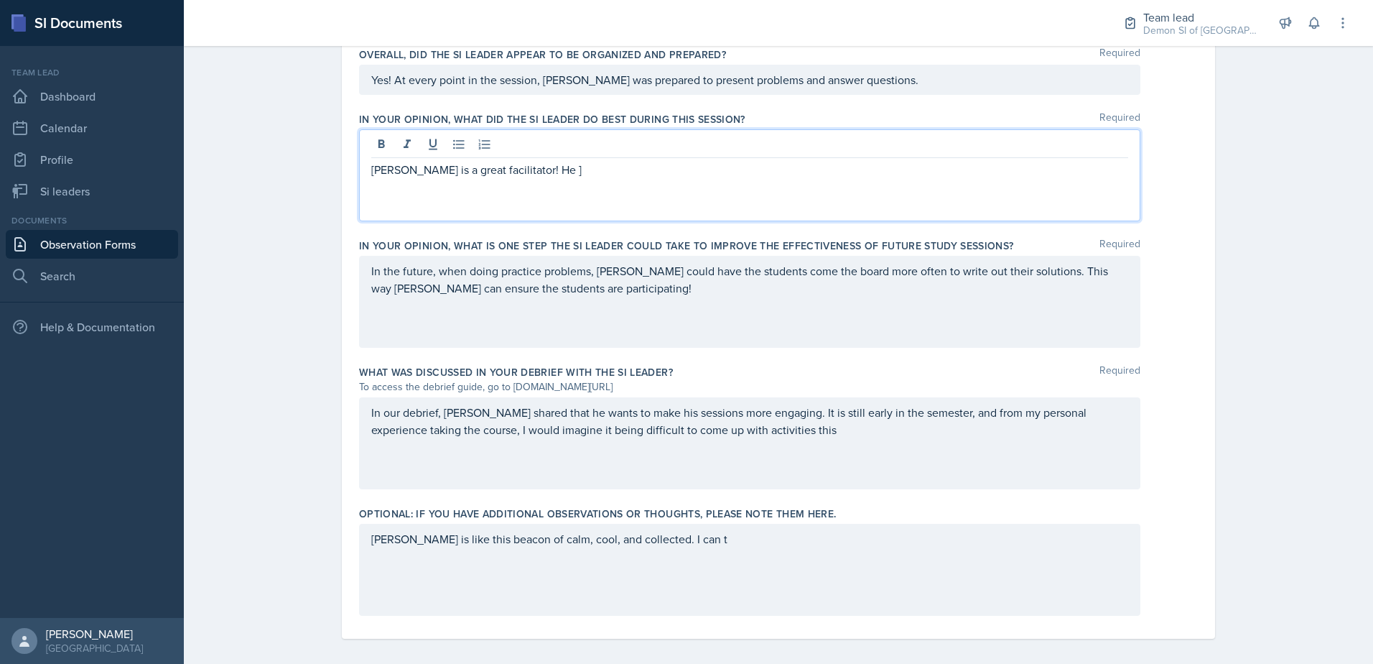
click at [785, 434] on p "In our debrief, [PERSON_NAME] shared that he wants to make his sessions more en…" at bounding box center [749, 421] width 757 height 34
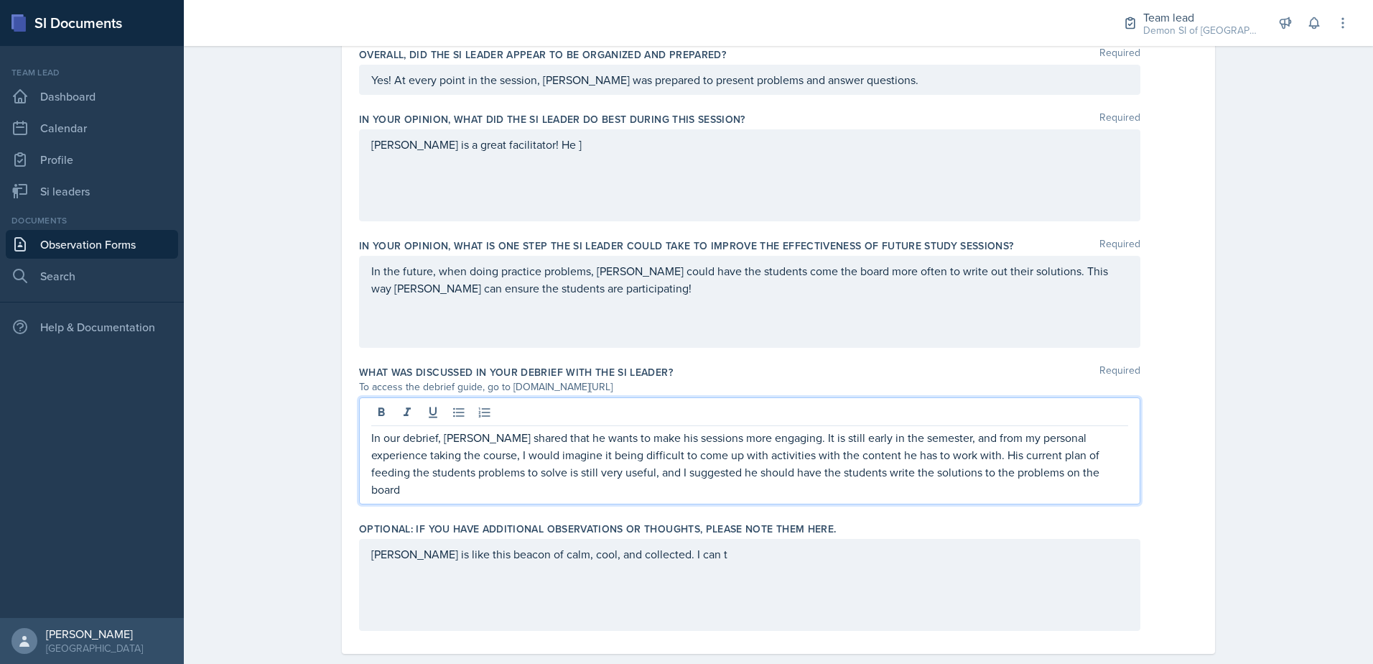
click at [535, 474] on p "In our debrief, [PERSON_NAME] shared that he wants to make his sessions more en…" at bounding box center [749, 463] width 757 height 69
click at [534, 473] on p "In our debrief, [PERSON_NAME] shared that he wants to make his sessions more en…" at bounding box center [749, 463] width 757 height 69
click at [1040, 474] on p "In our debrief, [PERSON_NAME] shared that he wants to make his sessions more en…" at bounding box center [749, 463] width 757 height 69
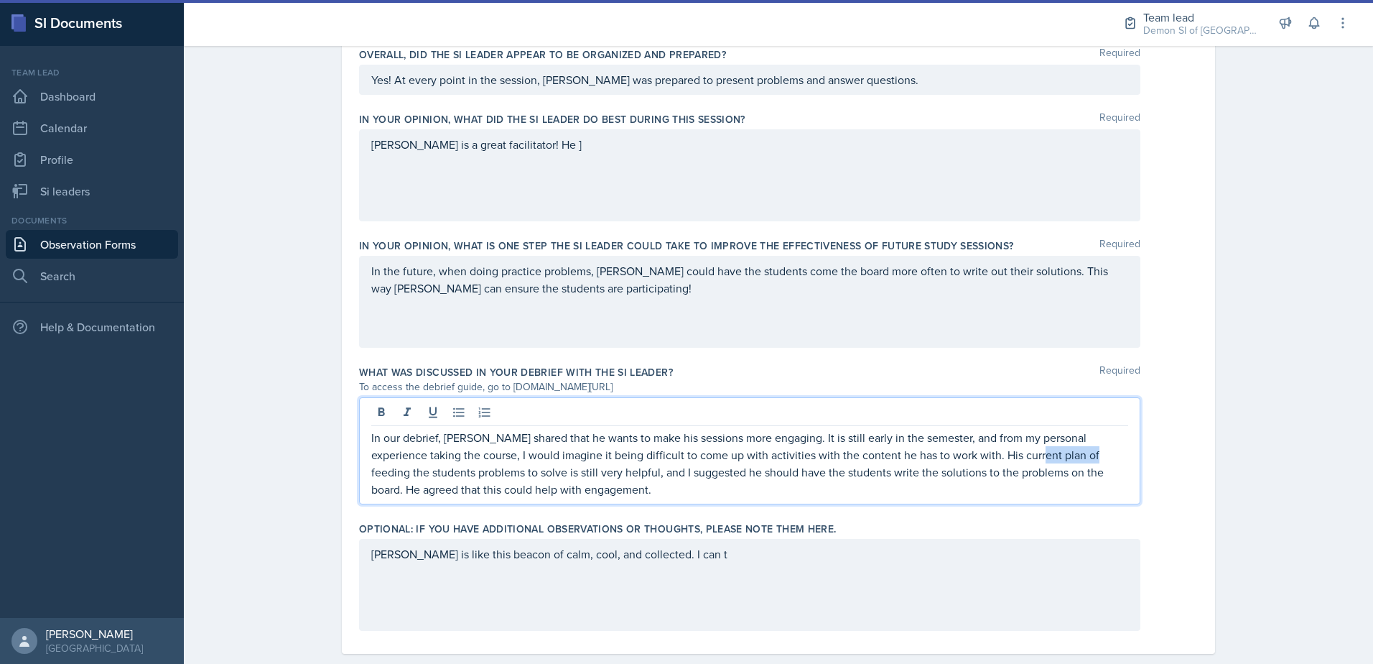
drag, startPoint x: 993, startPoint y: 455, endPoint x: 1040, endPoint y: 460, distance: 47.7
click at [1040, 460] on p "In our debrief, [PERSON_NAME] shared that he wants to make his sessions more en…" at bounding box center [749, 463] width 757 height 69
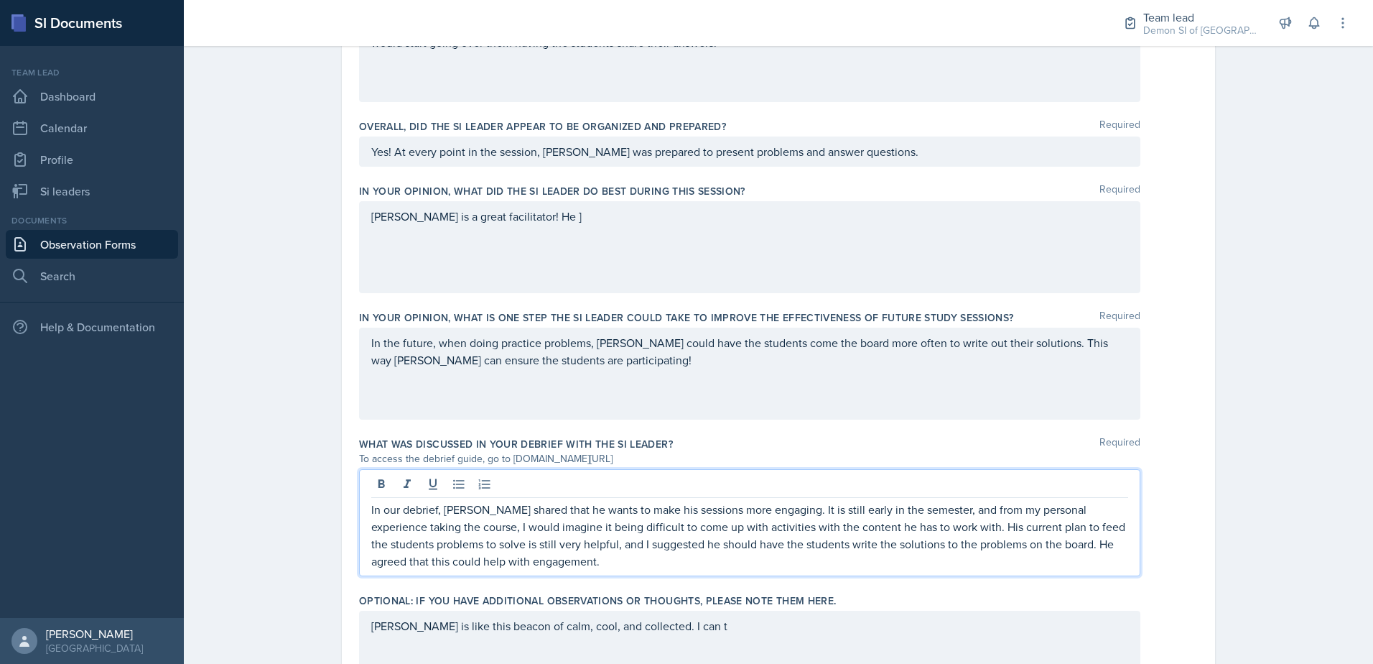
click at [580, 368] on div "In the future, when doing practice problems, [PERSON_NAME] could have the stude…" at bounding box center [749, 374] width 781 height 92
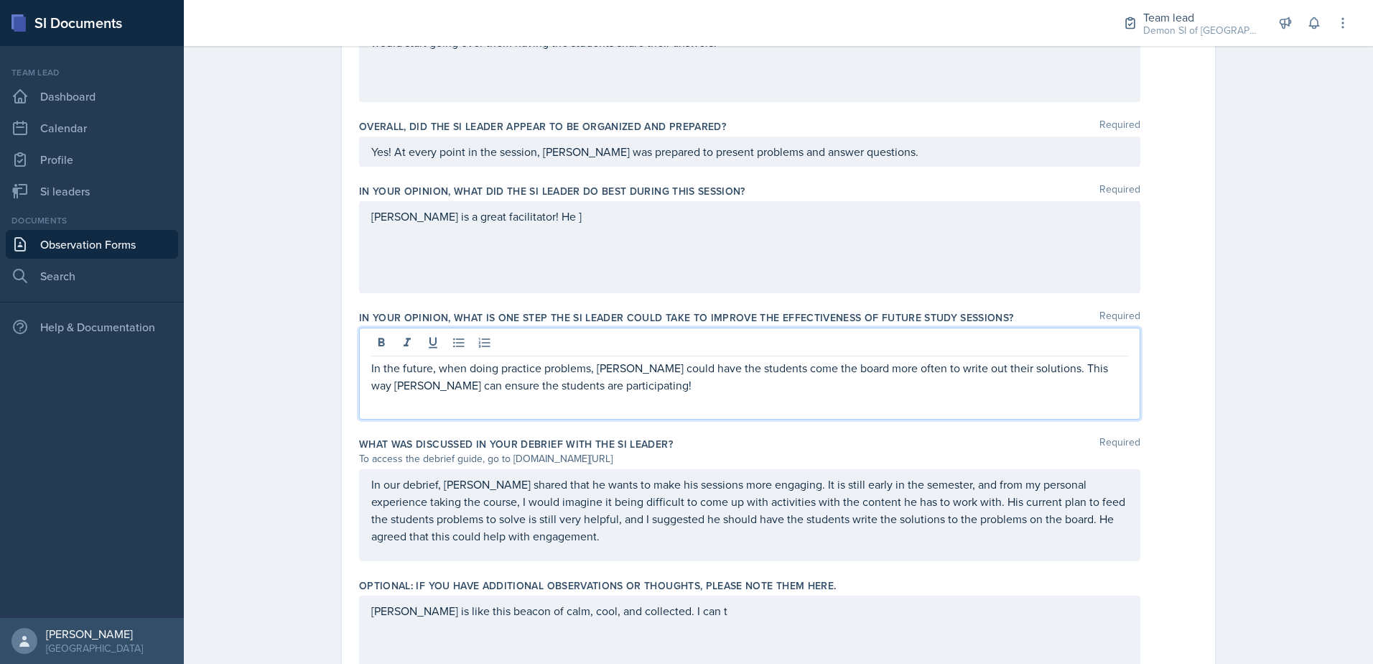
scroll to position [794, 0]
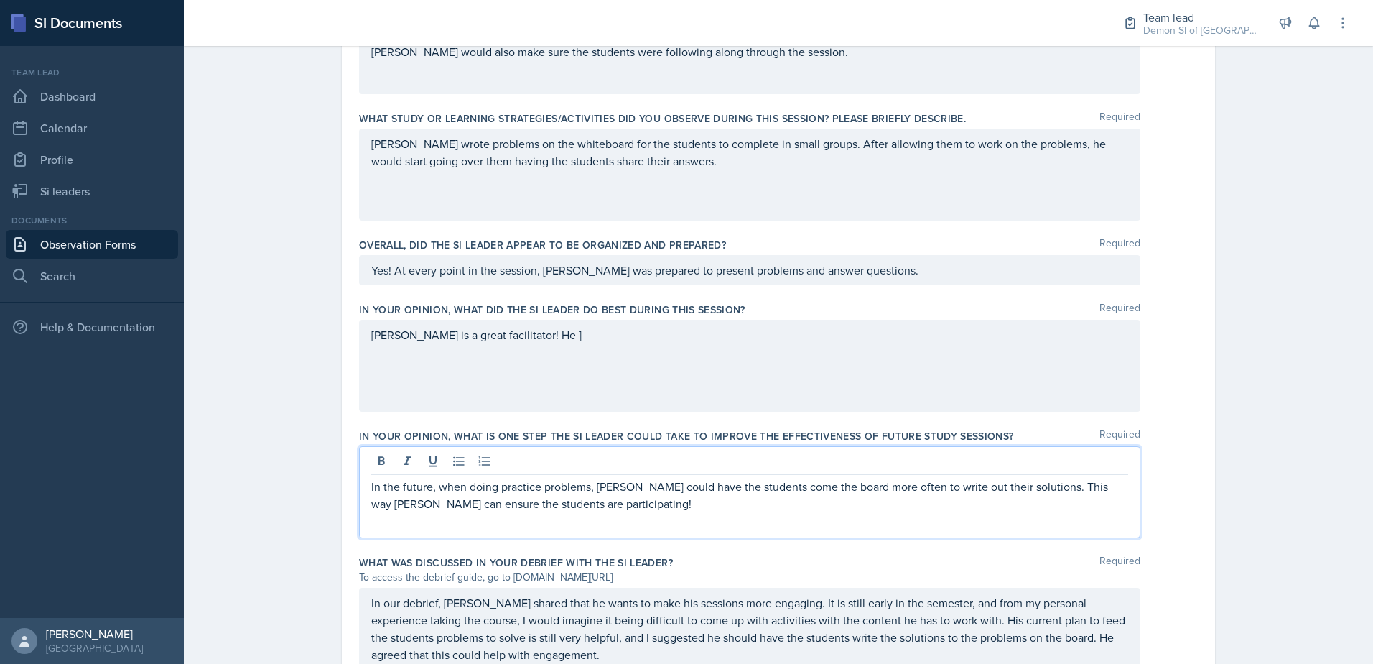
click at [598, 350] on div "[PERSON_NAME] is a great facilitator! He ]" at bounding box center [749, 366] width 781 height 92
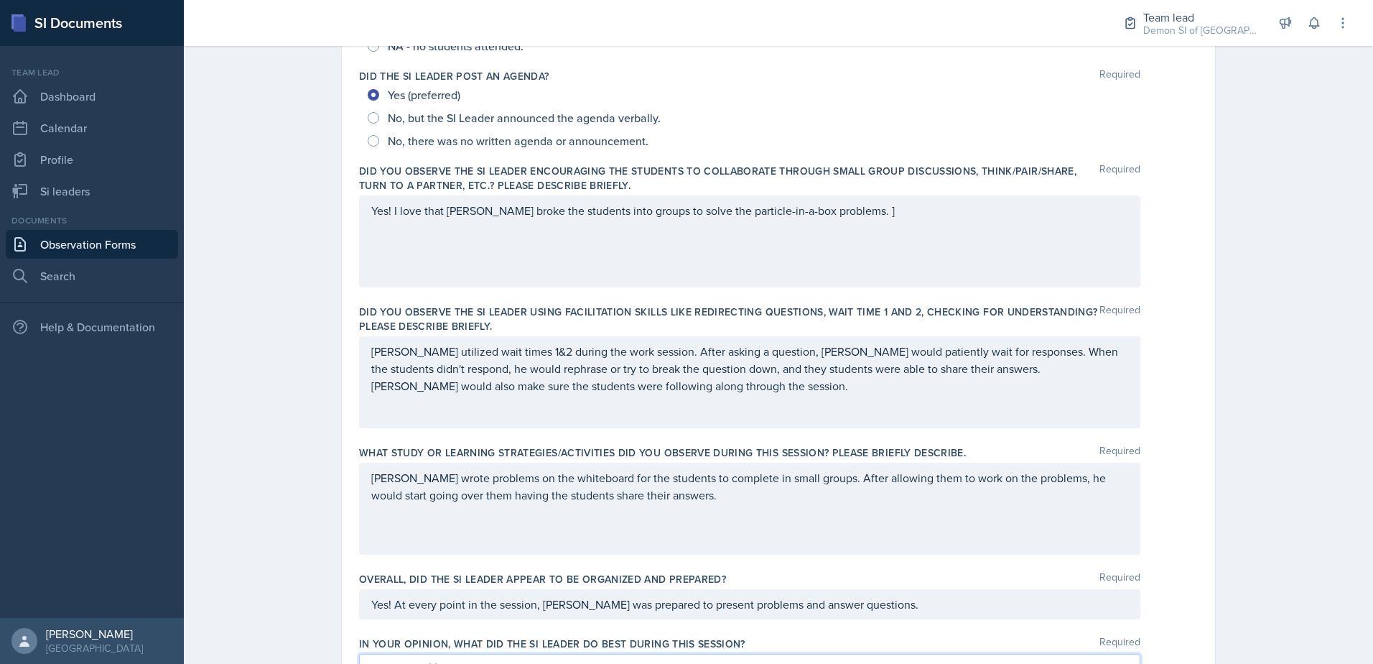
scroll to position [388, 0]
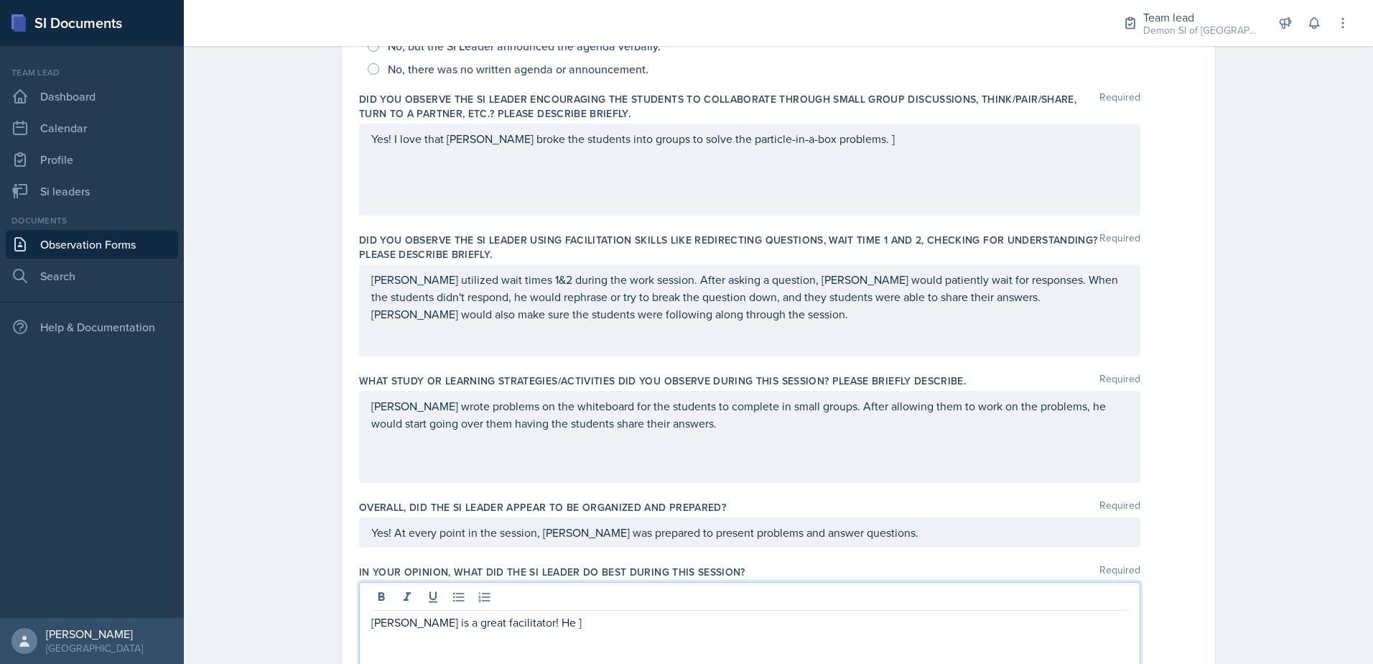
click at [654, 427] on p "[PERSON_NAME] wrote problems on the whiteboard for the students to complete in …" at bounding box center [749, 414] width 757 height 34
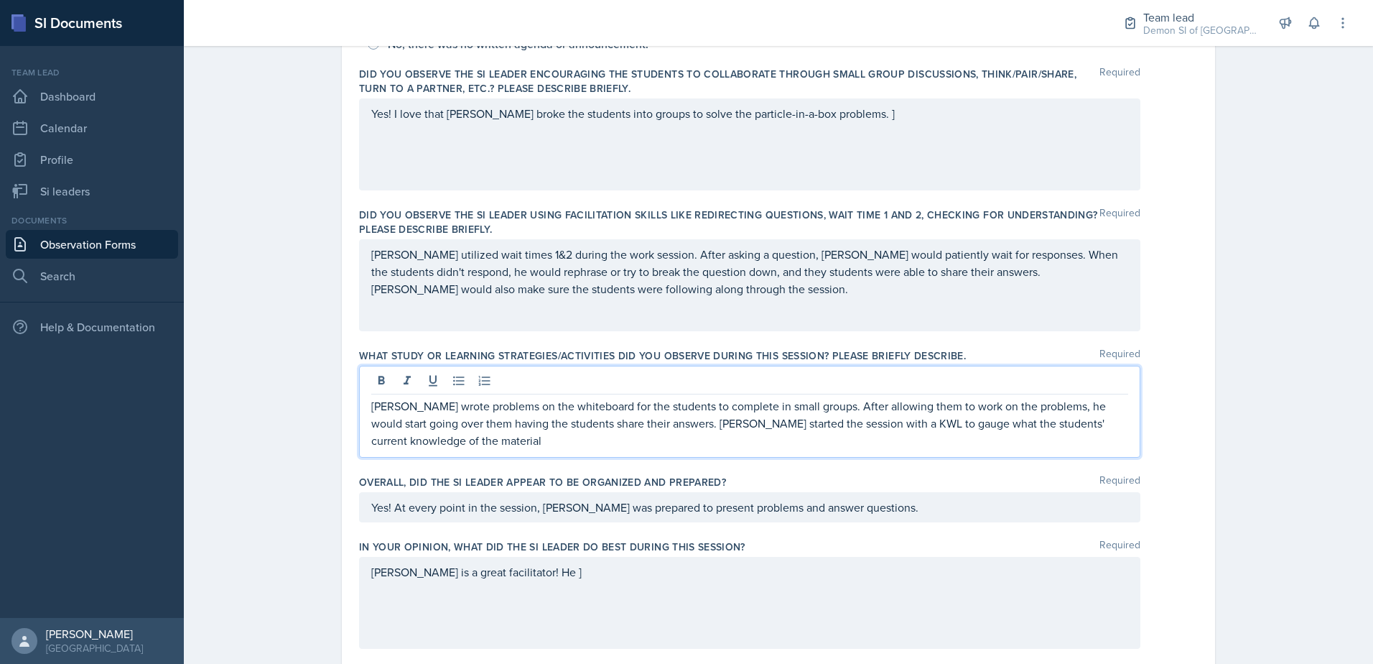
click at [766, 445] on p "[PERSON_NAME] wrote problems on the whiteboard for the students to complete in …" at bounding box center [749, 423] width 757 height 52
click at [405, 441] on p "[PERSON_NAME] wrote problems on the whiteboard for the students to complete in …" at bounding box center [749, 423] width 757 height 52
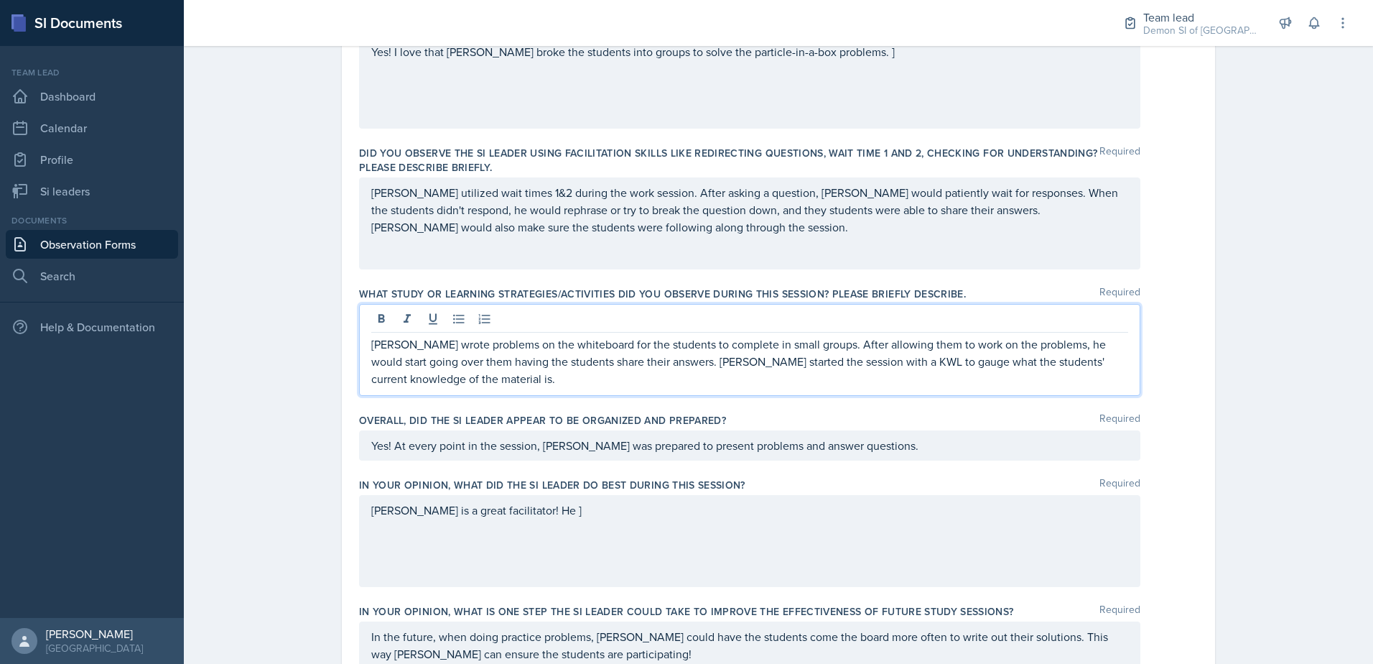
scroll to position [419, 0]
